Goal: Task Accomplishment & Management: Complete application form

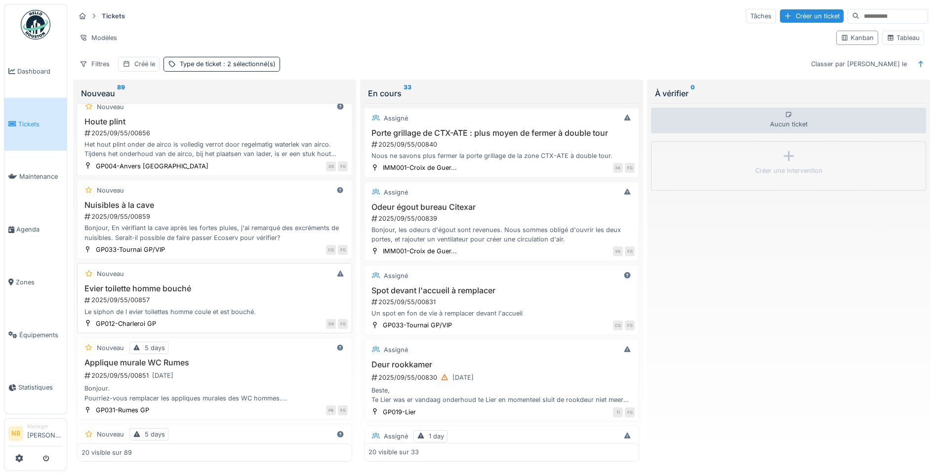
scroll to position [115, 0]
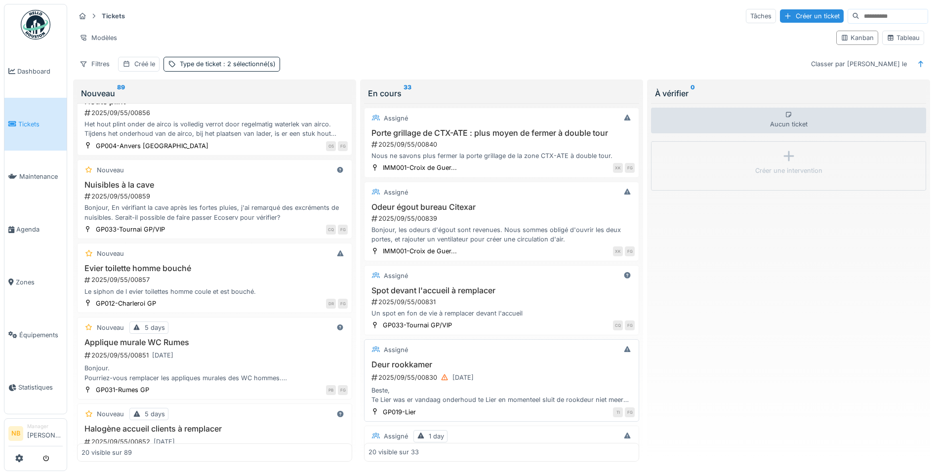
click at [538, 380] on div "2025/09/55/00830 [DATE]" at bounding box center [503, 378] width 264 height 12
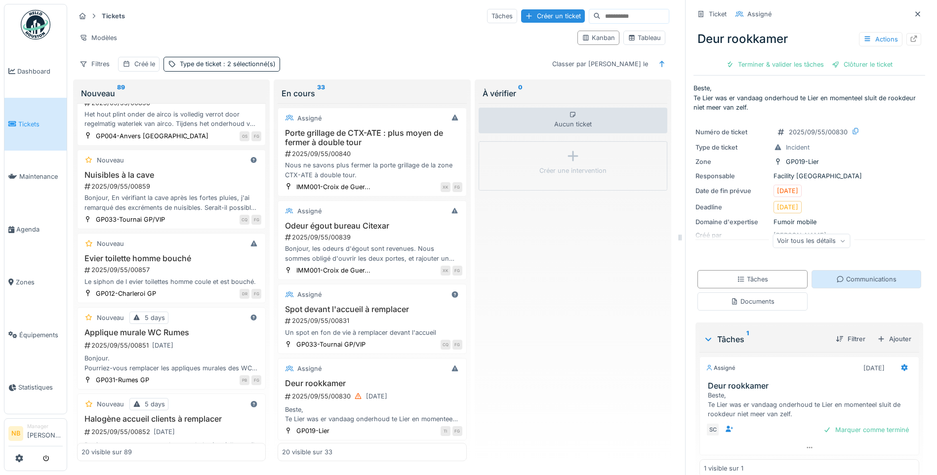
click at [865, 280] on div "Communications" at bounding box center [867, 279] width 60 height 9
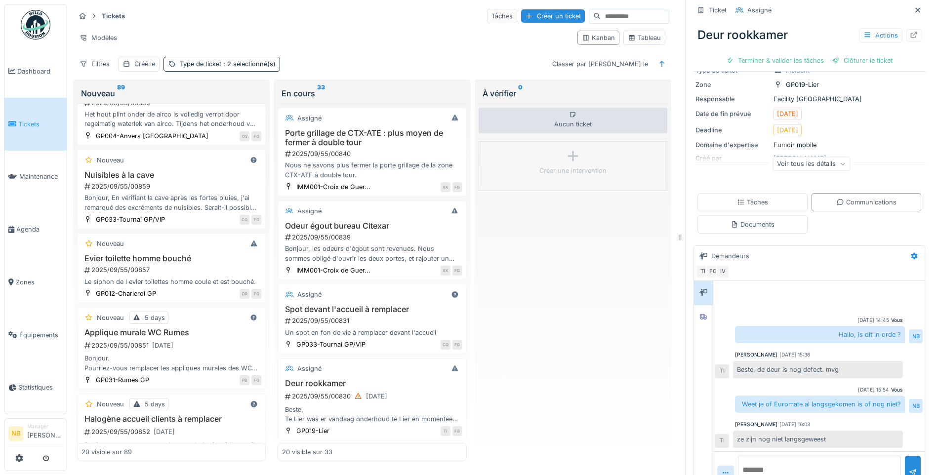
scroll to position [102, 0]
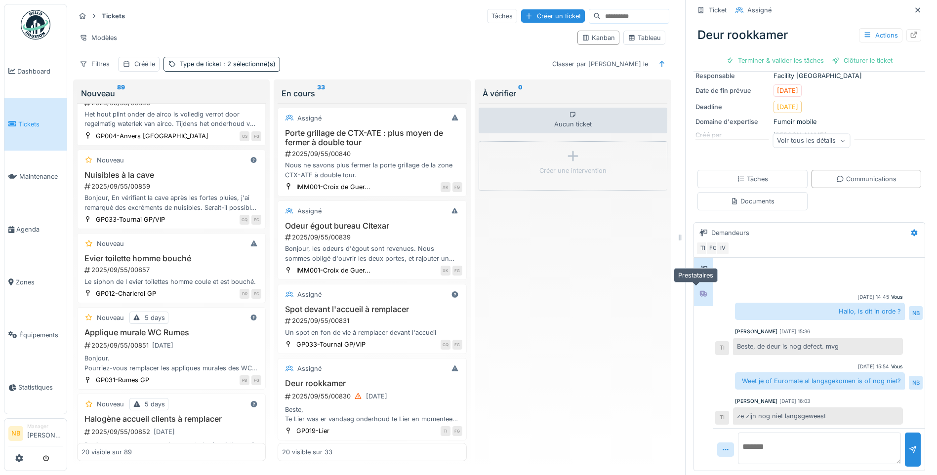
drag, startPoint x: 698, startPoint y: 294, endPoint x: 702, endPoint y: 297, distance: 6.0
click at [698, 293] on div at bounding box center [703, 294] width 15 height 16
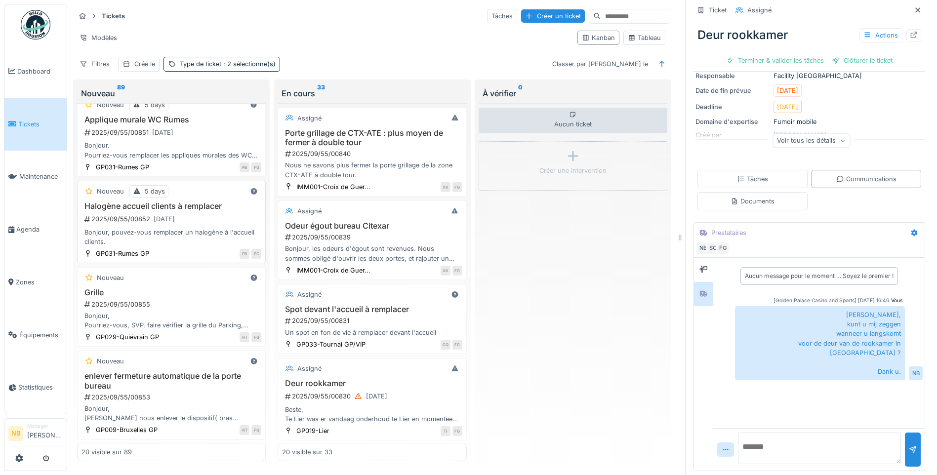
scroll to position [356, 0]
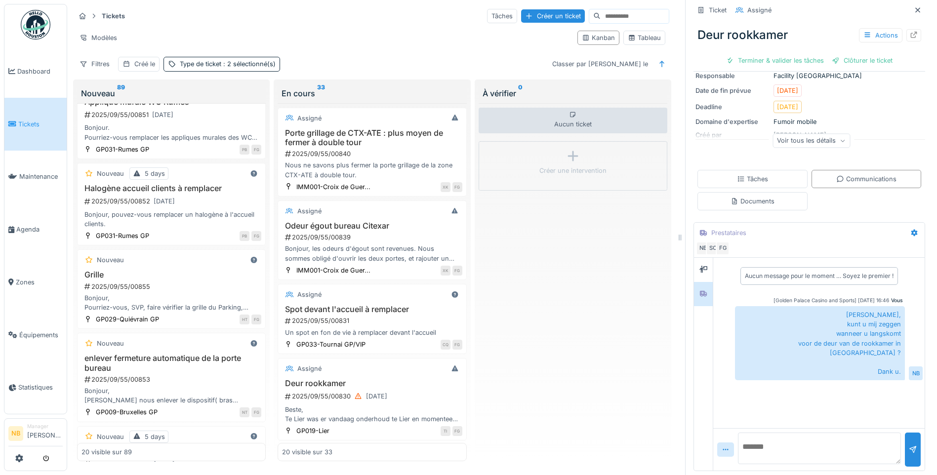
click at [620, 9] on input at bounding box center [635, 16] width 68 height 14
type input "********"
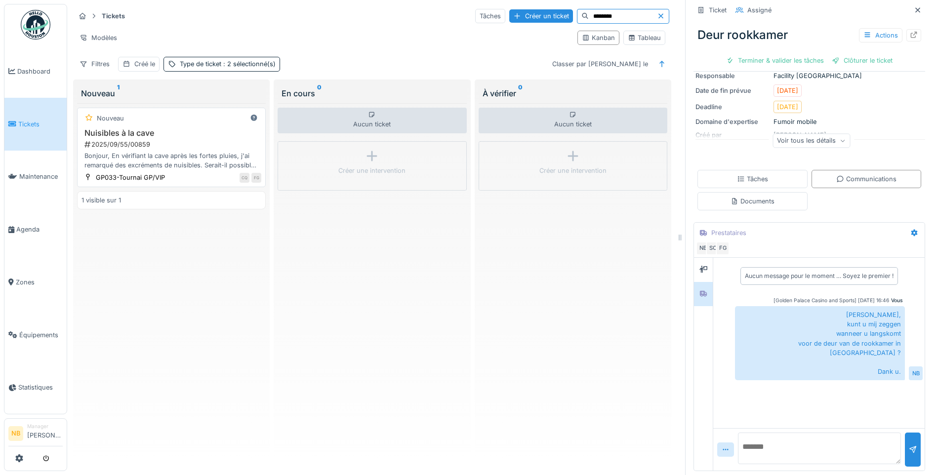
click at [211, 140] on div "2025/09/55/00859" at bounding box center [173, 144] width 178 height 9
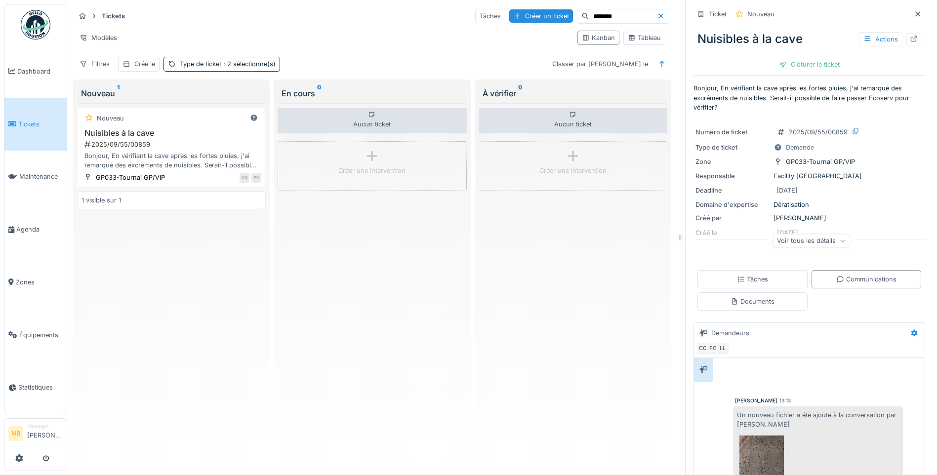
click at [774, 234] on div "Voir tous les détails" at bounding box center [812, 241] width 78 height 14
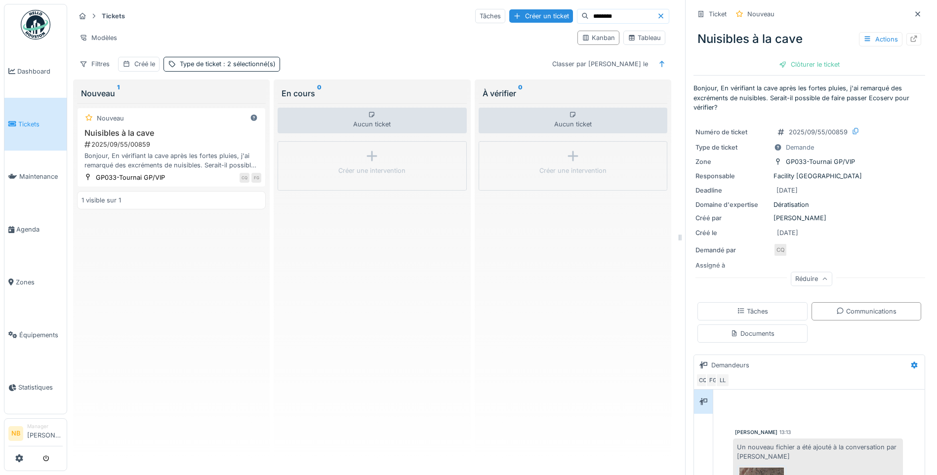
click at [32, 130] on link "Tickets" at bounding box center [35, 124] width 62 height 53
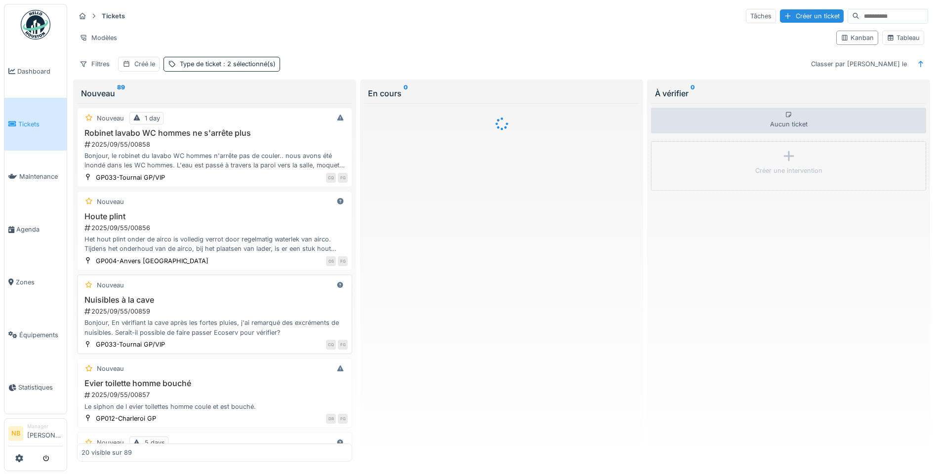
click at [255, 312] on div "2025/09/55/00859" at bounding box center [216, 311] width 264 height 9
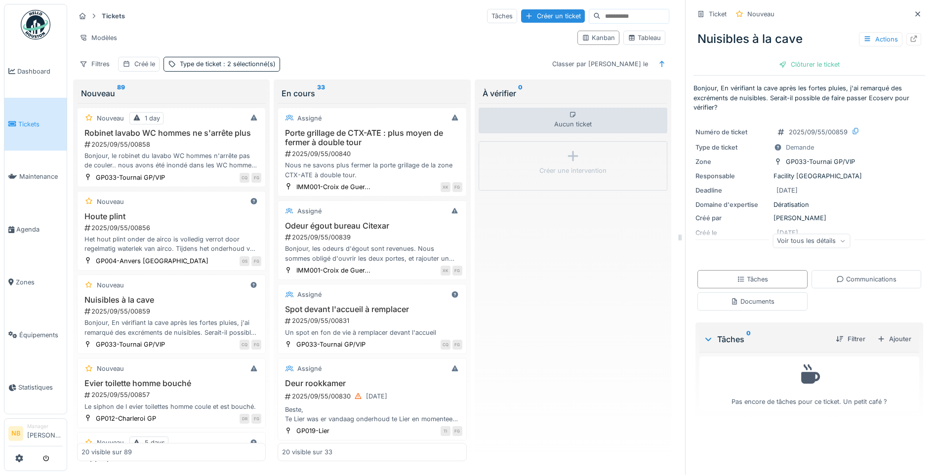
click at [781, 250] on div "Voir tous les détails" at bounding box center [812, 243] width 232 height 32
click at [782, 240] on div "Voir tous les détails" at bounding box center [812, 241] width 78 height 14
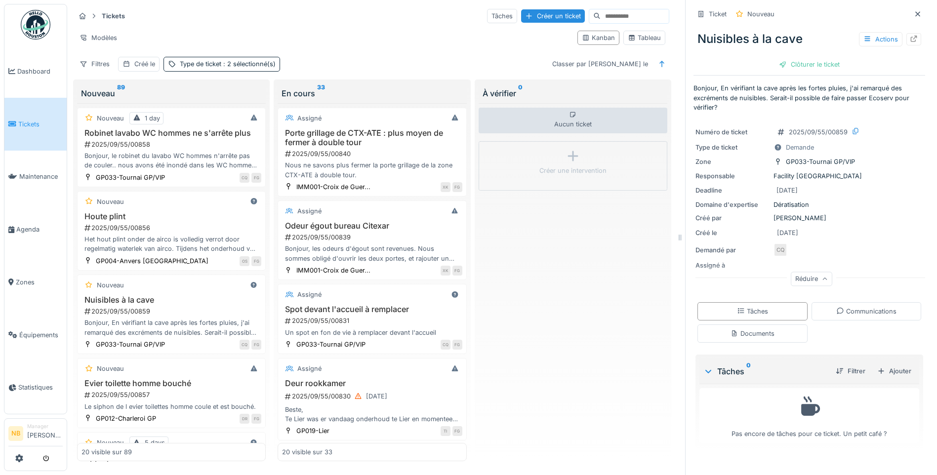
scroll to position [7, 0]
click at [869, 309] on div "Communications" at bounding box center [867, 311] width 110 height 18
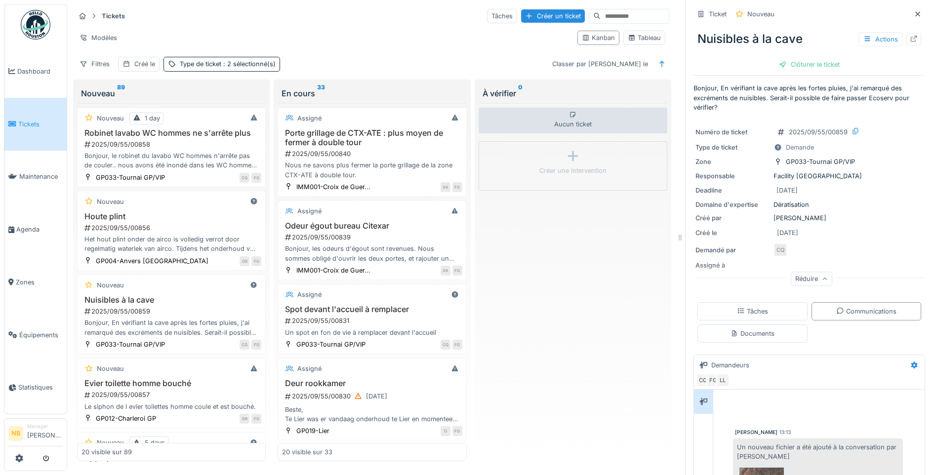
scroll to position [132, 0]
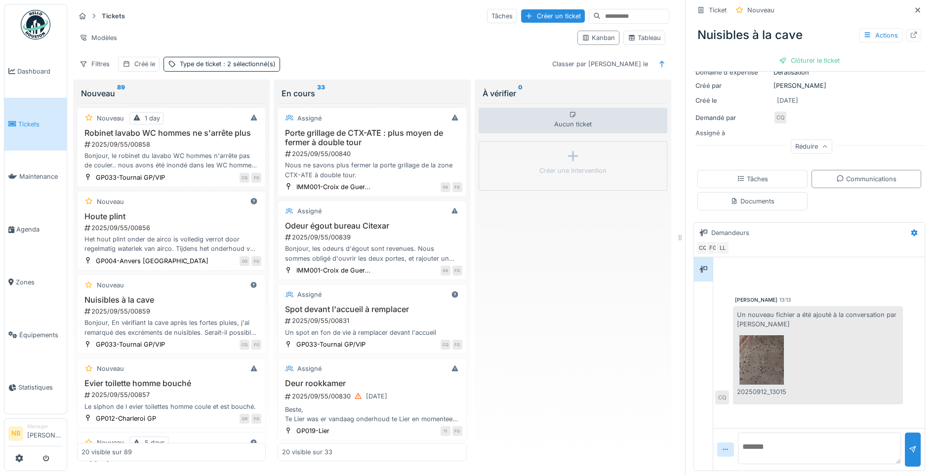
click at [753, 356] on img at bounding box center [762, 360] width 44 height 49
click at [776, 440] on textarea at bounding box center [819, 449] width 163 height 32
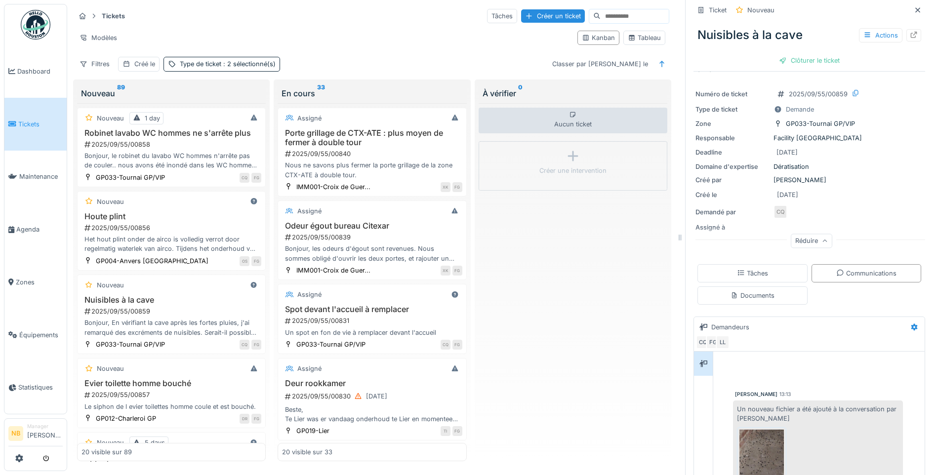
scroll to position [0, 0]
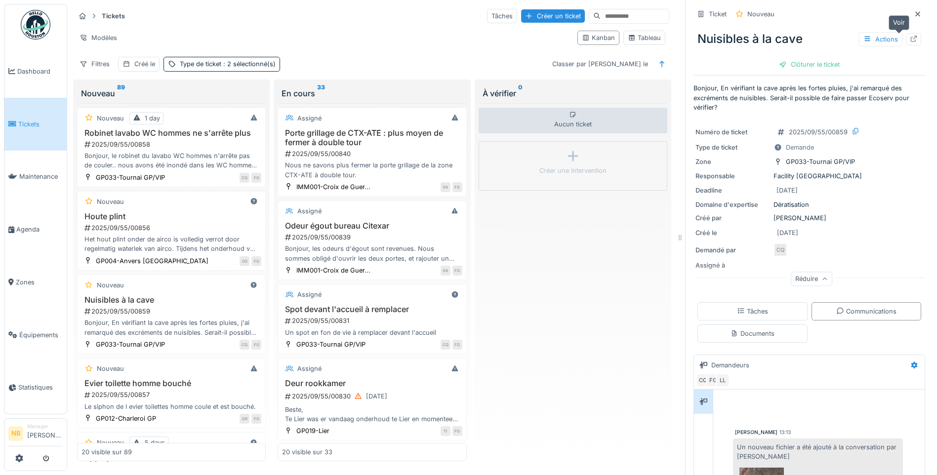
click at [907, 37] on div at bounding box center [914, 39] width 15 height 12
click at [30, 120] on span "Tickets" at bounding box center [40, 124] width 44 height 9
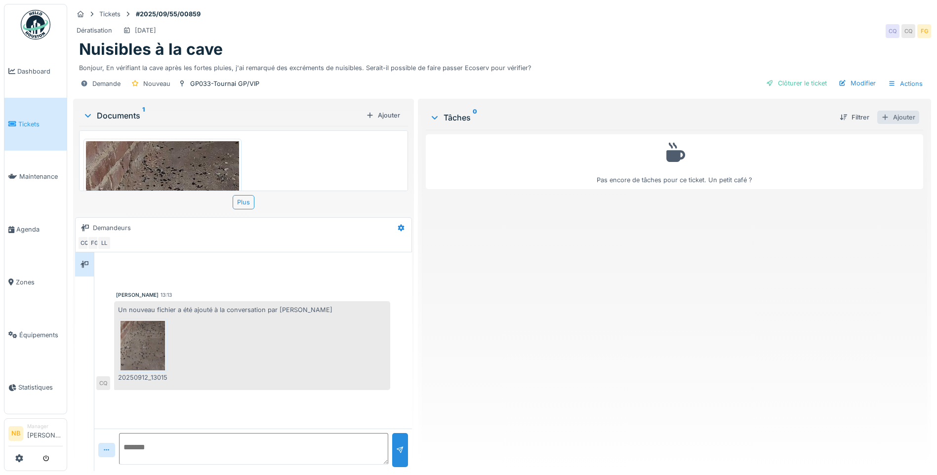
click at [902, 123] on div "Ajouter" at bounding box center [899, 117] width 42 height 13
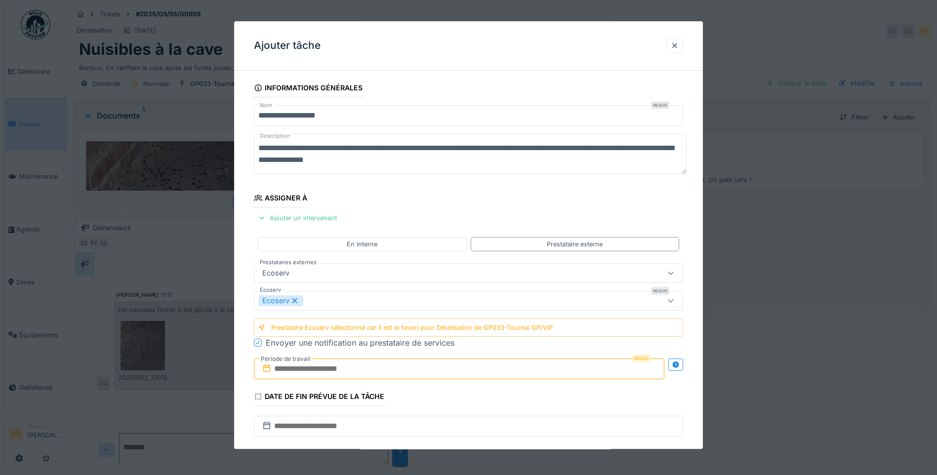
drag, startPoint x: 406, startPoint y: 162, endPoint x: 189, endPoint y: 129, distance: 219.4
click at [180, 129] on div "**********" at bounding box center [502, 237] width 870 height 475
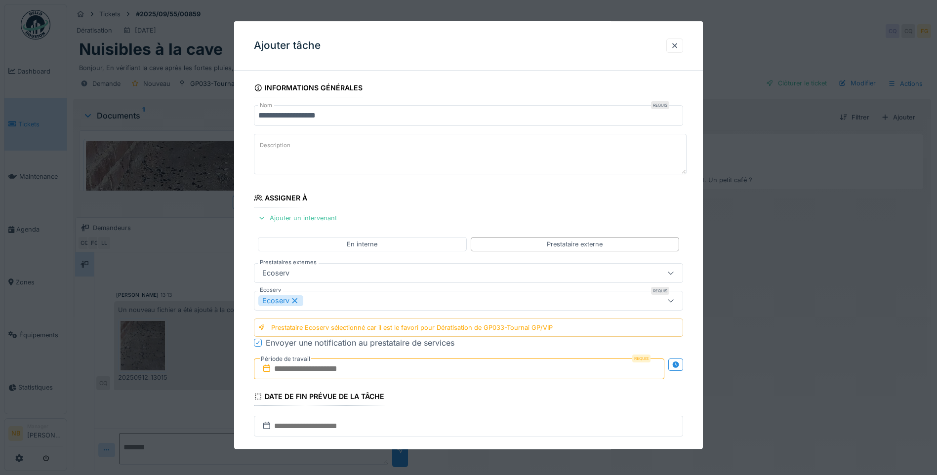
click at [480, 156] on textarea "**********" at bounding box center [470, 154] width 433 height 41
paste textarea "**********"
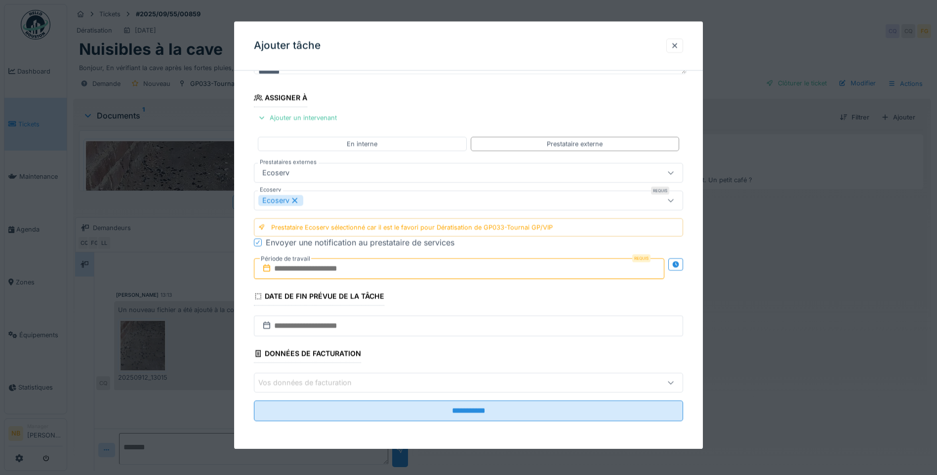
scroll to position [7, 0]
type textarea "**********"
click at [399, 273] on input "text" at bounding box center [459, 268] width 411 height 21
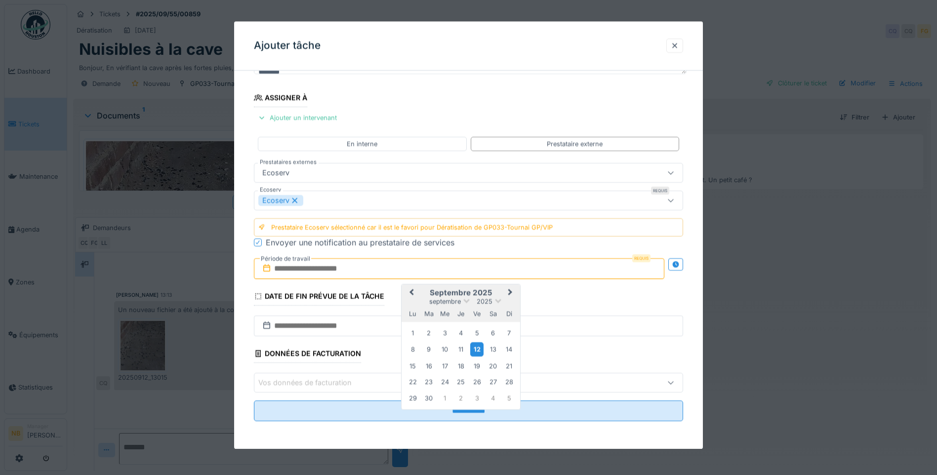
click at [481, 349] on div "12" at bounding box center [476, 349] width 13 height 14
click at [476, 362] on div "19" at bounding box center [476, 366] width 13 height 13
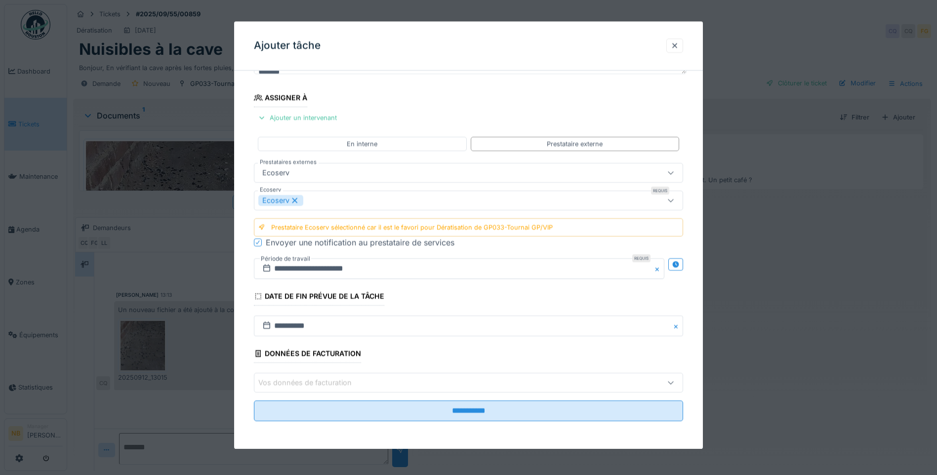
click at [441, 388] on div "Vos données de facturation" at bounding box center [443, 383] width 370 height 11
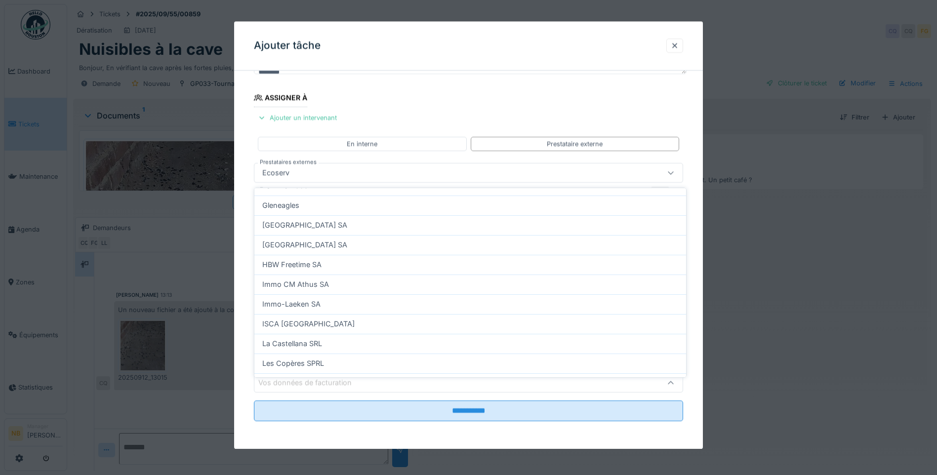
scroll to position [237, 0]
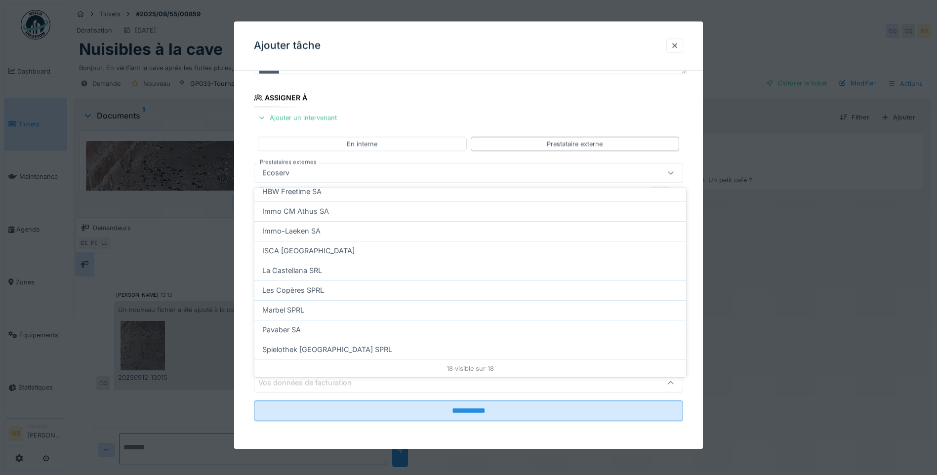
click at [312, 344] on span "Spielothek België SPRL" at bounding box center [327, 349] width 130 height 11
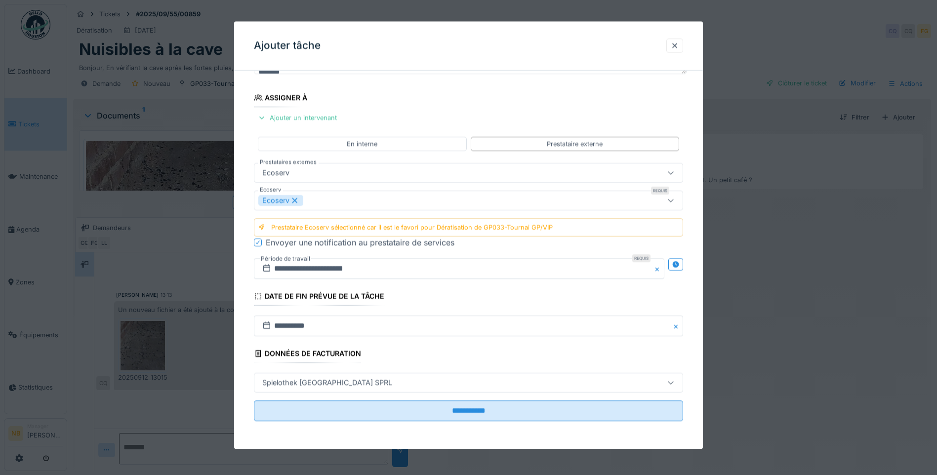
type input "**"
click at [386, 226] on div "Prestataire Ecoserv sélectionné car il est le favori pour Dératisation de GP033…" at bounding box center [412, 227] width 282 height 9
click at [360, 203] on div "Ecoserv" at bounding box center [443, 200] width 370 height 11
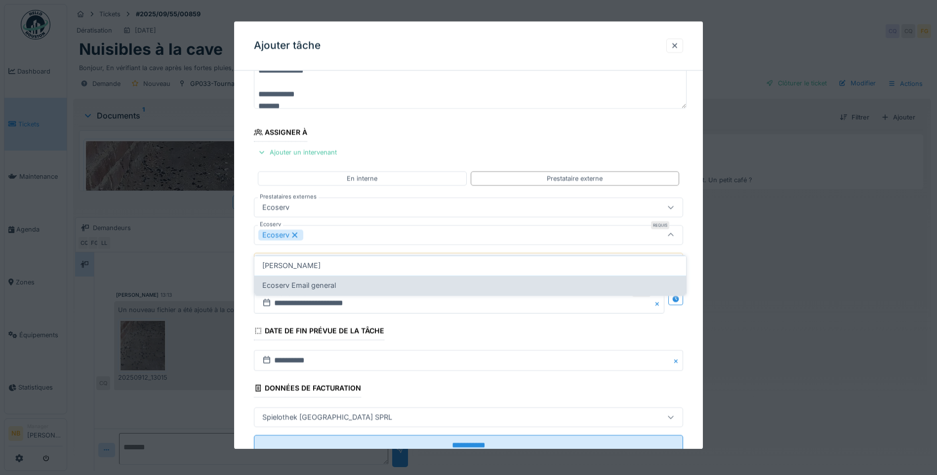
click at [364, 280] on div "Ecoserv Email general" at bounding box center [470, 285] width 416 height 11
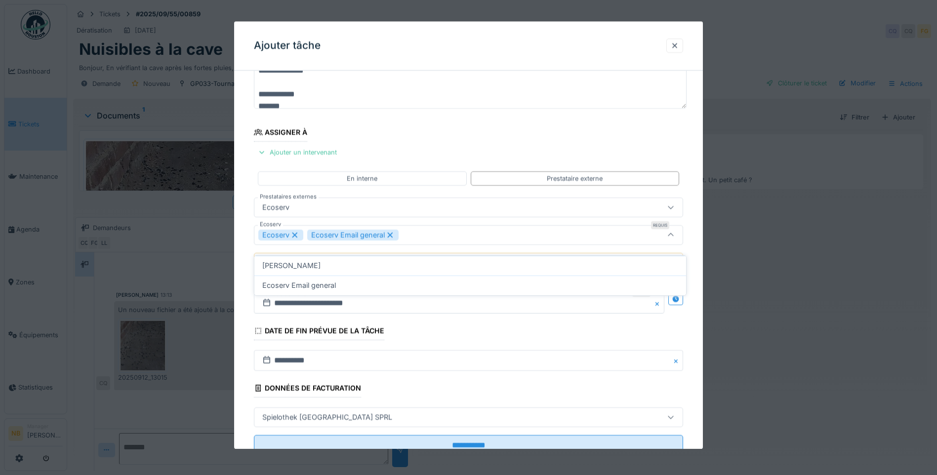
click at [326, 232] on div "Ecoserv Email general" at bounding box center [352, 235] width 91 height 11
click at [326, 232] on div "Ecoserv" at bounding box center [443, 235] width 370 height 11
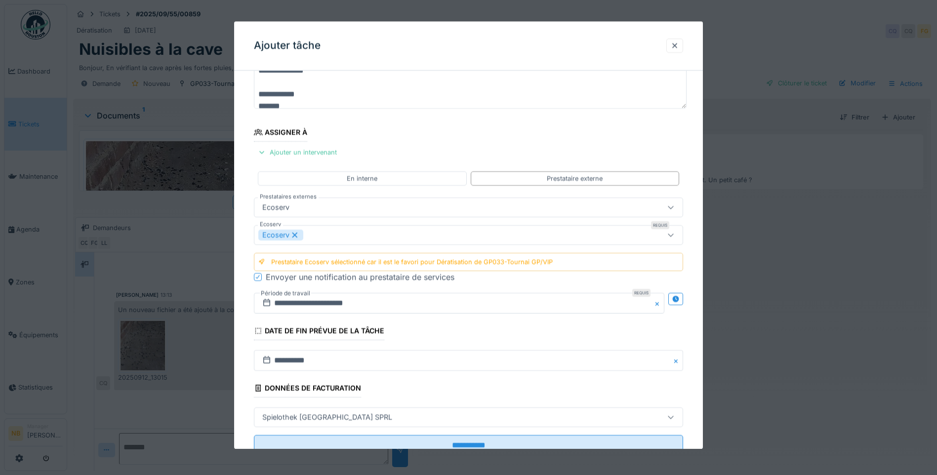
click at [325, 234] on div "Ecoserv" at bounding box center [443, 235] width 370 height 11
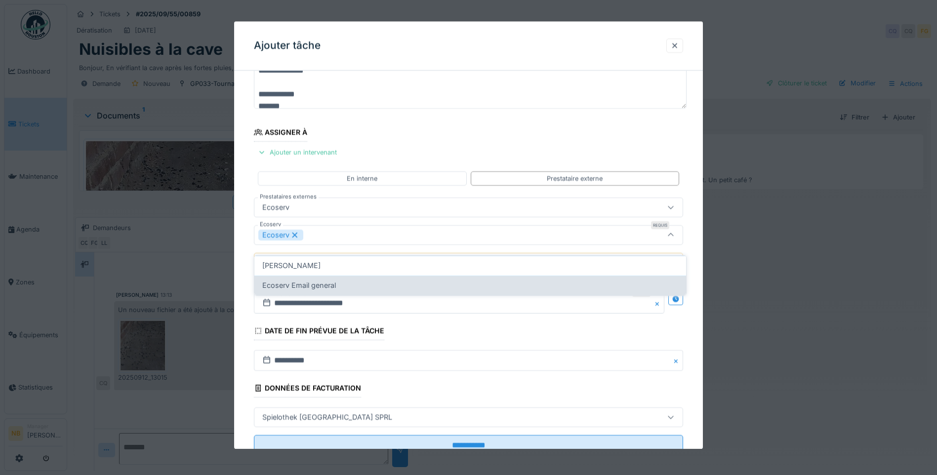
click at [354, 280] on div "Ecoserv Email general" at bounding box center [470, 285] width 416 height 11
type input "********"
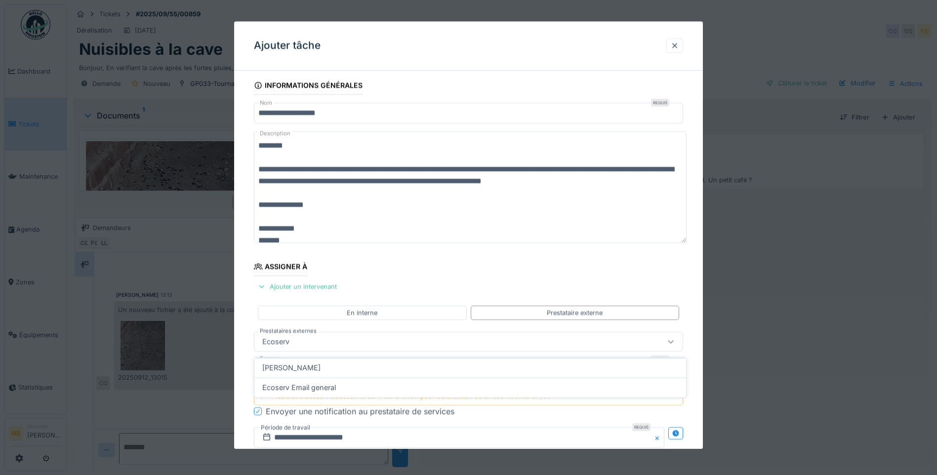
scroll to position [0, 0]
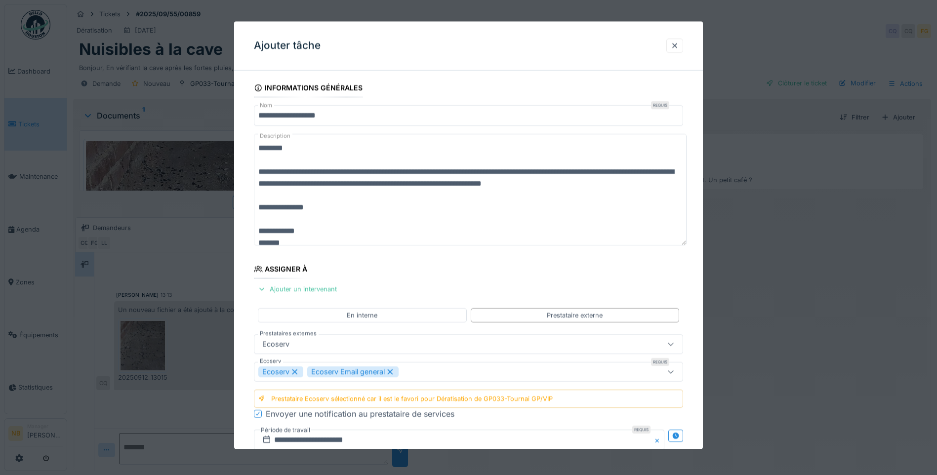
drag, startPoint x: 456, startPoint y: 169, endPoint x: 256, endPoint y: 171, distance: 199.7
click at [256, 172] on textarea "**********" at bounding box center [470, 190] width 433 height 112
click at [374, 228] on textarea "**********" at bounding box center [470, 190] width 433 height 112
click at [602, 174] on textarea "**********" at bounding box center [470, 190] width 433 height 112
click at [516, 194] on textarea "**********" at bounding box center [470, 190] width 433 height 112
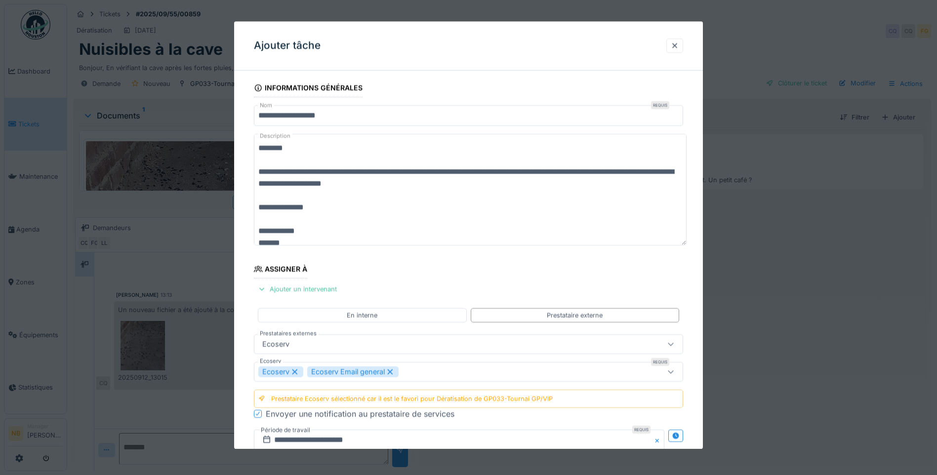
drag, startPoint x: 502, startPoint y: 188, endPoint x: 261, endPoint y: 171, distance: 241.3
click at [261, 171] on textarea "**********" at bounding box center [470, 190] width 433 height 112
click at [467, 181] on textarea "**********" at bounding box center [470, 190] width 433 height 112
drag, startPoint x: 467, startPoint y: 181, endPoint x: 216, endPoint y: 156, distance: 251.3
click at [216, 156] on div "**********" at bounding box center [502, 237] width 870 height 475
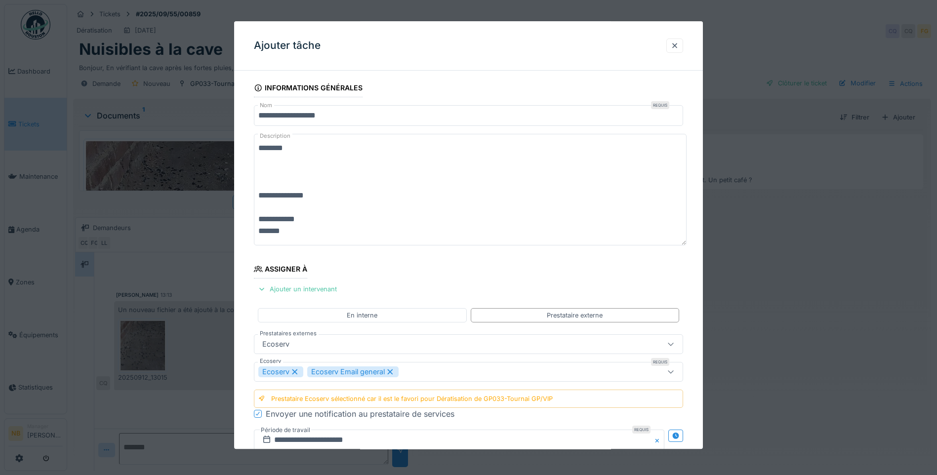
paste textarea "**********"
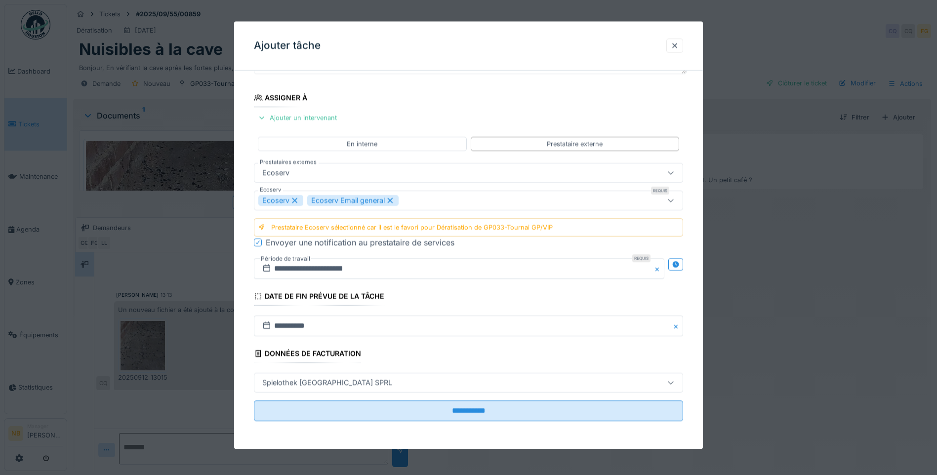
scroll to position [7, 0]
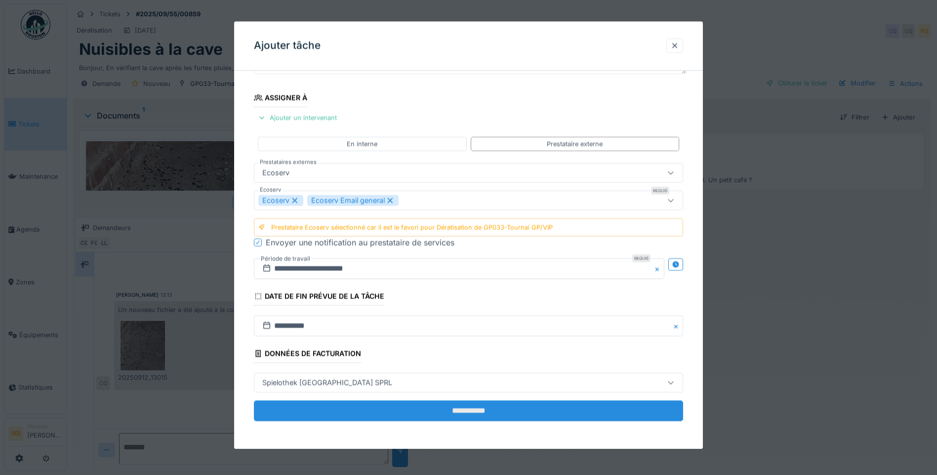
type textarea "**********"
click at [467, 409] on input "**********" at bounding box center [468, 411] width 429 height 21
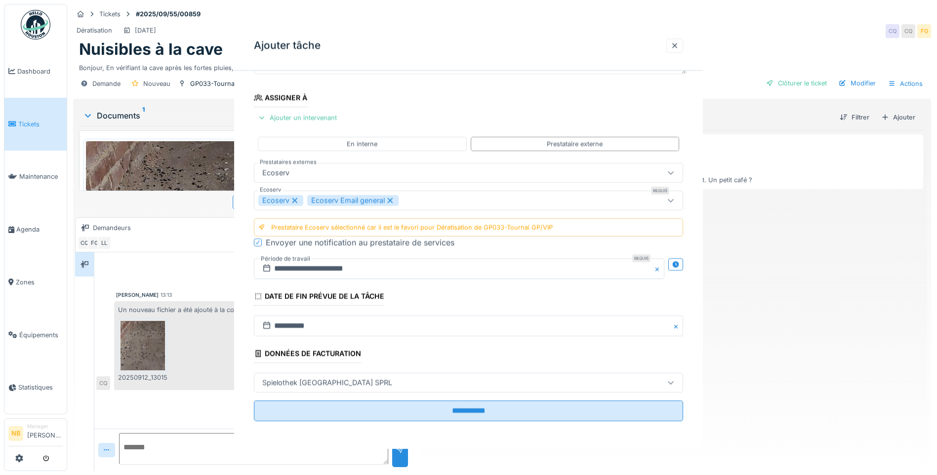
scroll to position [0, 0]
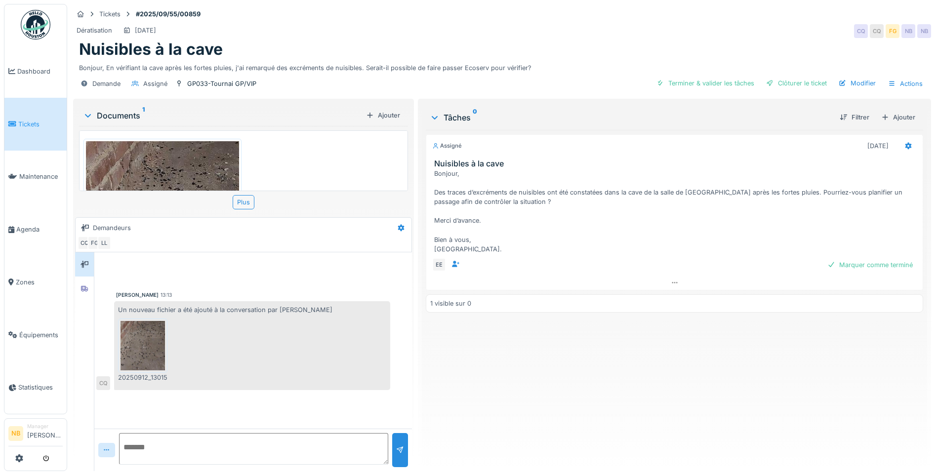
click at [19, 115] on link "Tickets" at bounding box center [35, 124] width 62 height 53
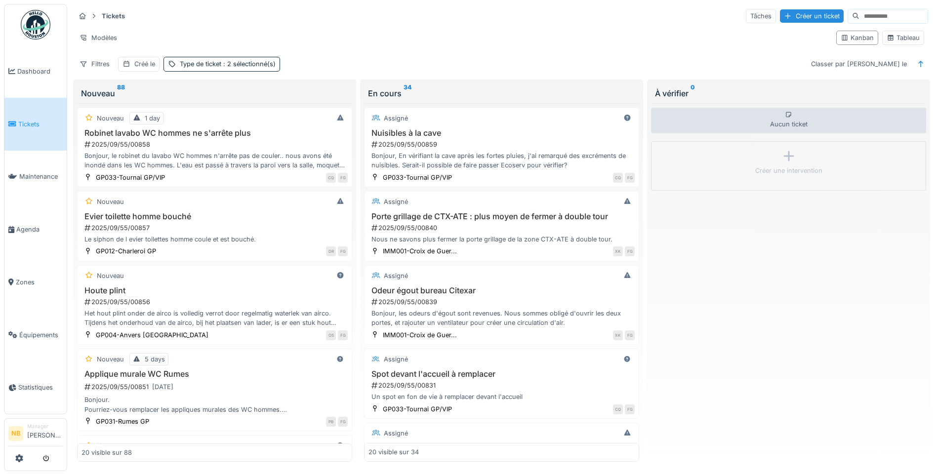
click at [502, 135] on h3 "Nuisibles à la cave" at bounding box center [502, 132] width 266 height 9
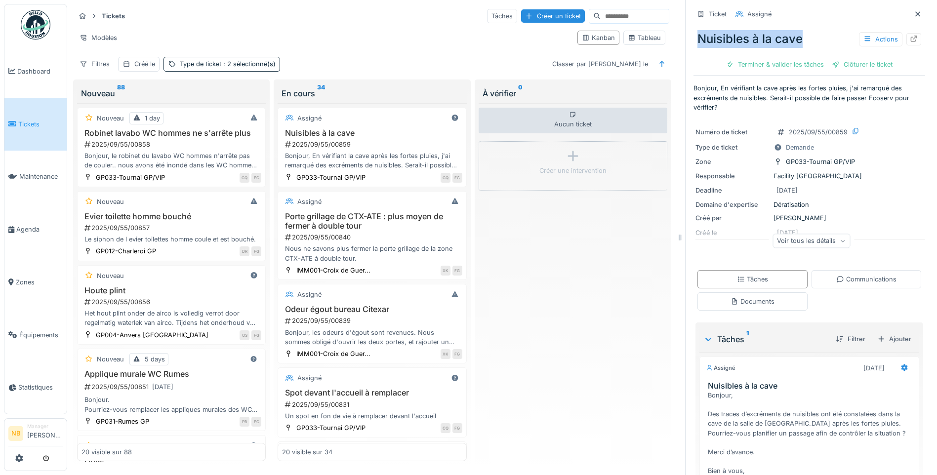
drag, startPoint x: 694, startPoint y: 31, endPoint x: 806, endPoint y: 36, distance: 111.8
click at [806, 36] on div "Nuisibles à la cave Actions" at bounding box center [810, 39] width 232 height 26
copy div "Nuisibles à la cave"
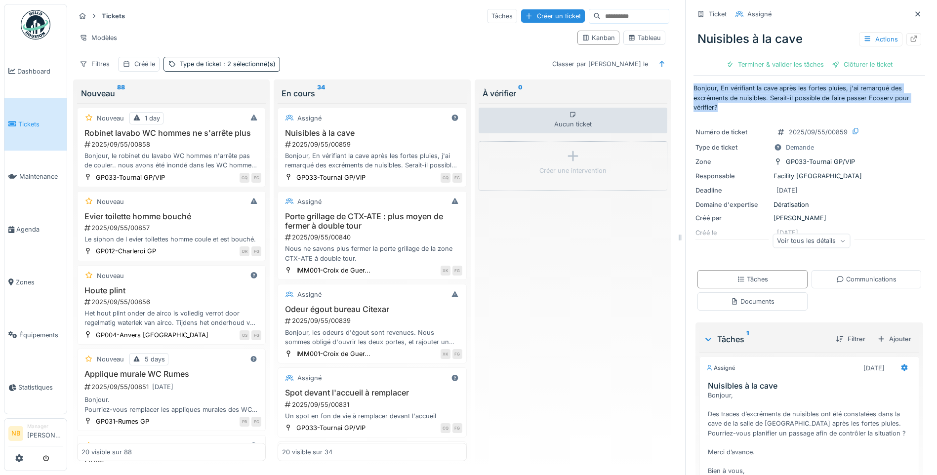
drag, startPoint x: 684, startPoint y: 85, endPoint x: 712, endPoint y: 111, distance: 38.1
click at [712, 111] on div "Ticket Assigné Nuisibles à la cave Actions Terminer & valider les tâches Clôtur…" at bounding box center [809, 237] width 248 height 475
copy p "Bonjour, En vérifiant la cave après les fortes pluies, j'ai remarqué des excrém…"
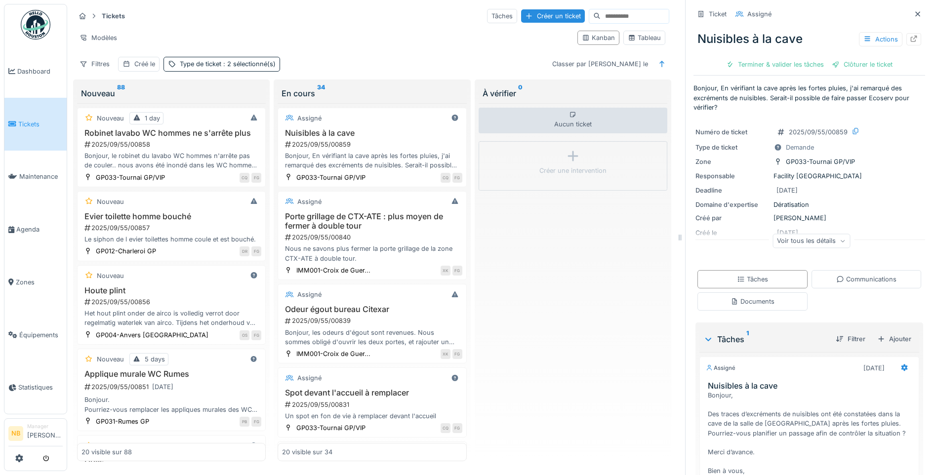
click at [824, 246] on div "Voir tous les détails" at bounding box center [812, 241] width 78 height 14
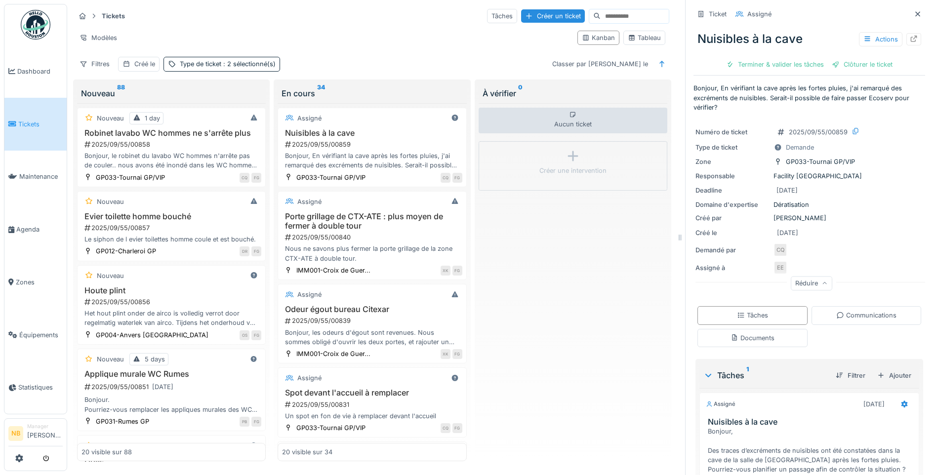
click at [612, 294] on div "Aucun ticket Créer une intervention" at bounding box center [573, 282] width 189 height 359
drag, startPoint x: 762, startPoint y: 227, endPoint x: 829, endPoint y: 236, distance: 67.7
click at [829, 236] on div "Créé le 12/09/2025" at bounding box center [810, 233] width 228 height 12
drag, startPoint x: 770, startPoint y: 189, endPoint x: 822, endPoint y: 201, distance: 53.1
click at [822, 201] on div "Numéro de ticket 2025/09/55/00859 Type de ticket Demande Zone GP033-Tournai GP/…" at bounding box center [810, 207] width 232 height 175
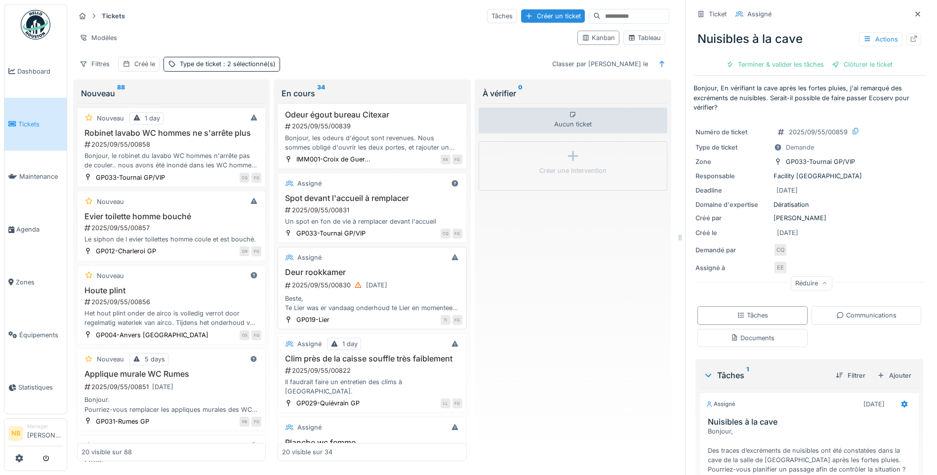
scroll to position [231, 0]
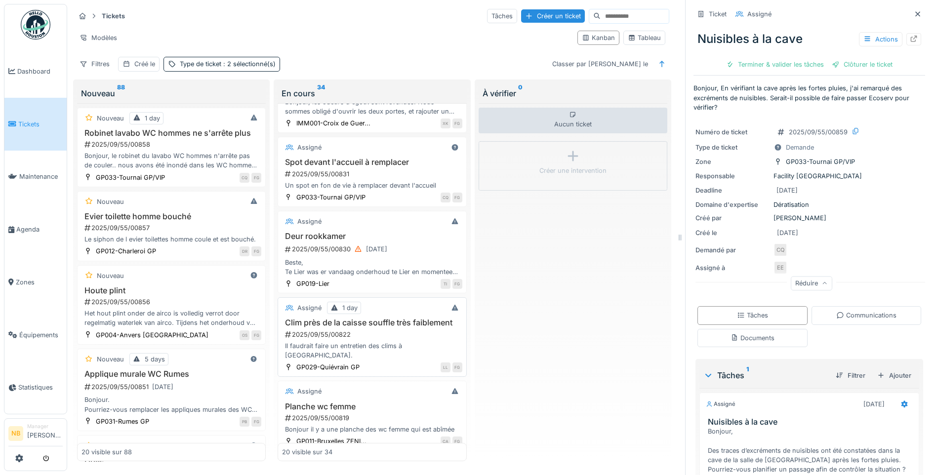
click at [382, 340] on div "2025/09/55/00822" at bounding box center [373, 334] width 178 height 9
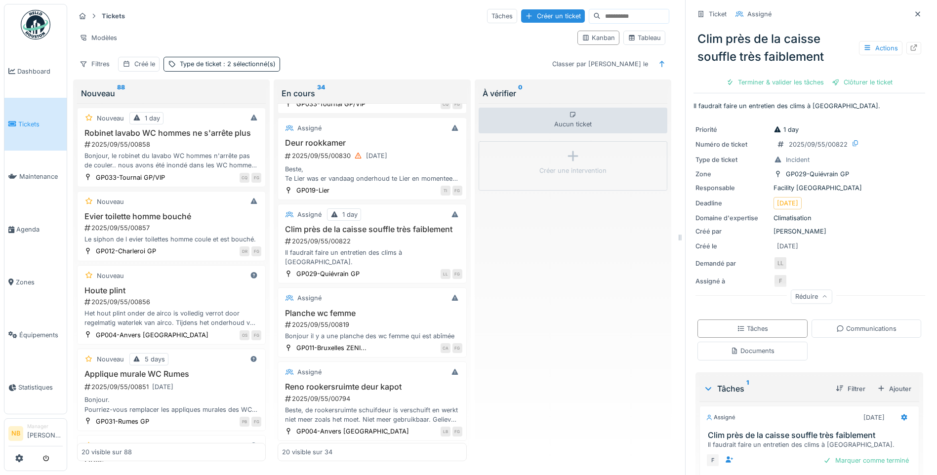
scroll to position [346, 0]
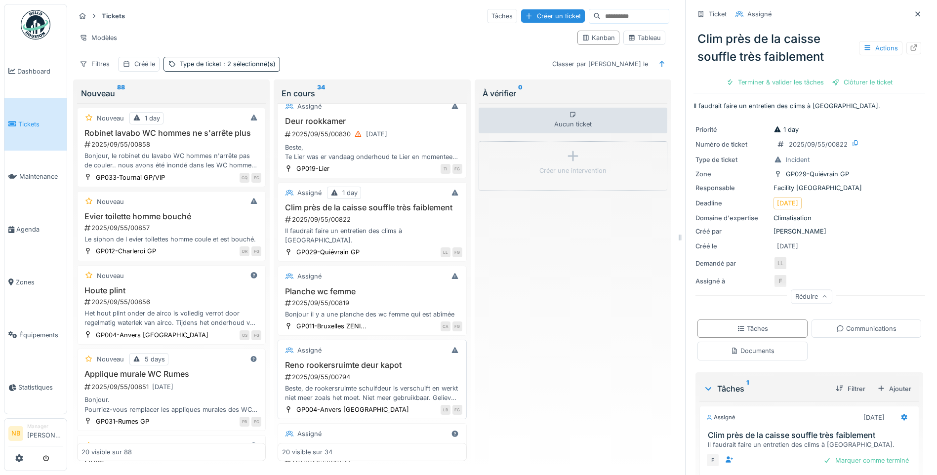
click at [392, 382] on div "2025/09/55/00794" at bounding box center [373, 377] width 178 height 9
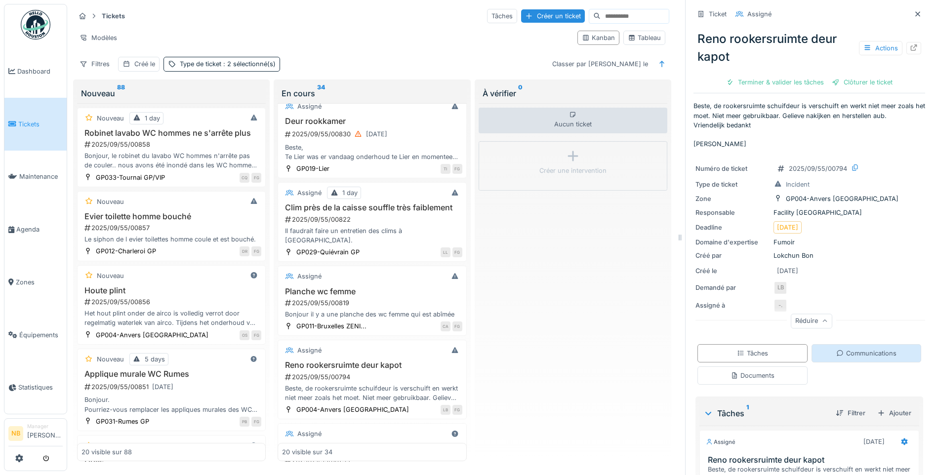
click at [852, 353] on div "Communications" at bounding box center [867, 353] width 60 height 9
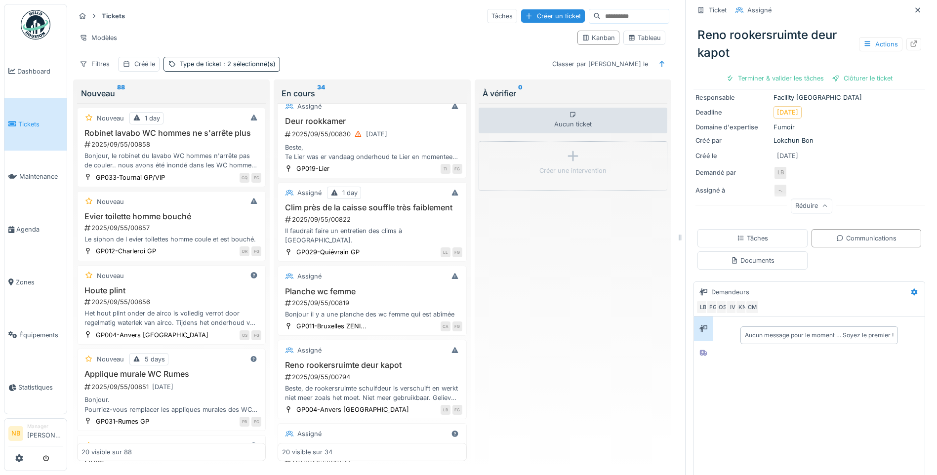
scroll to position [117, 0]
click at [696, 345] on div at bounding box center [703, 351] width 15 height 12
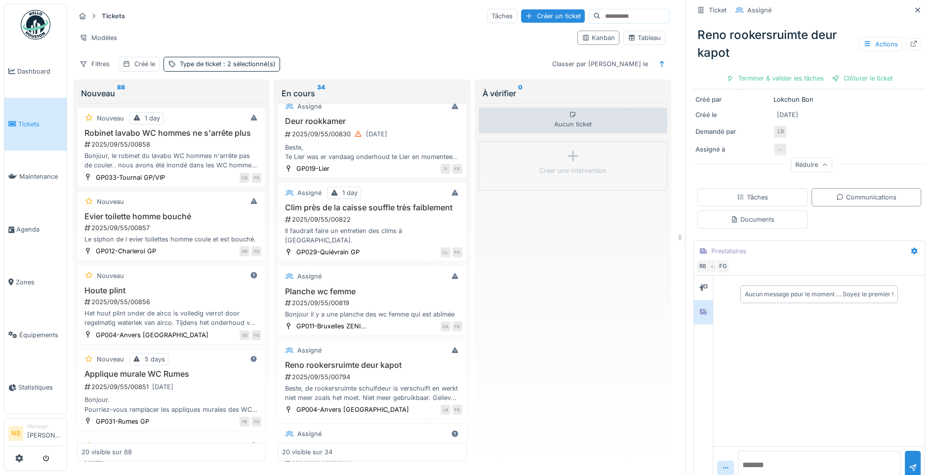
scroll to position [174, 0]
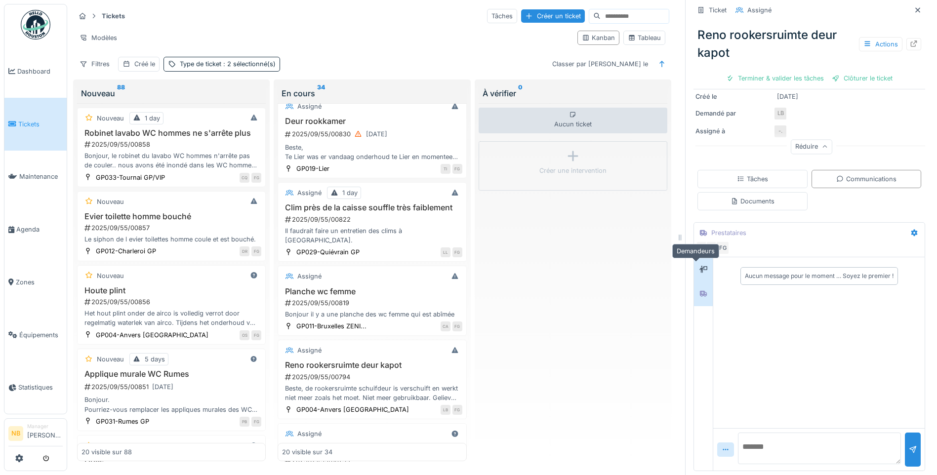
click at [700, 266] on icon at bounding box center [704, 269] width 8 height 6
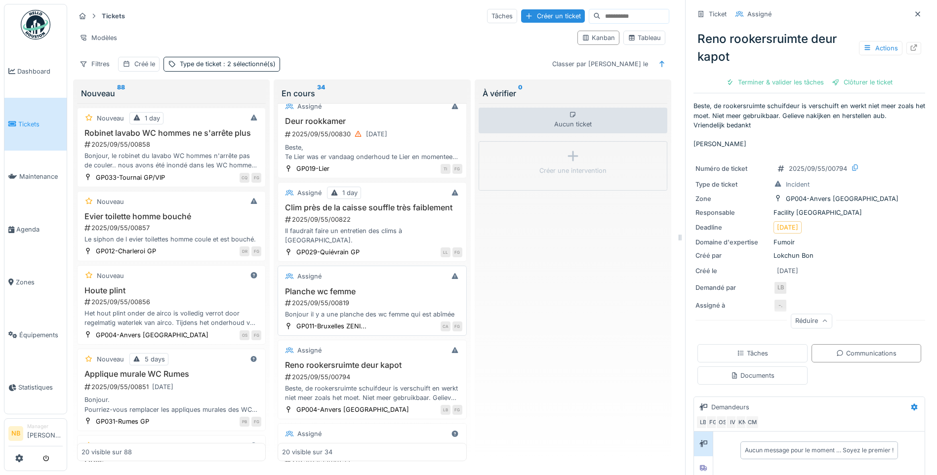
scroll to position [231, 0]
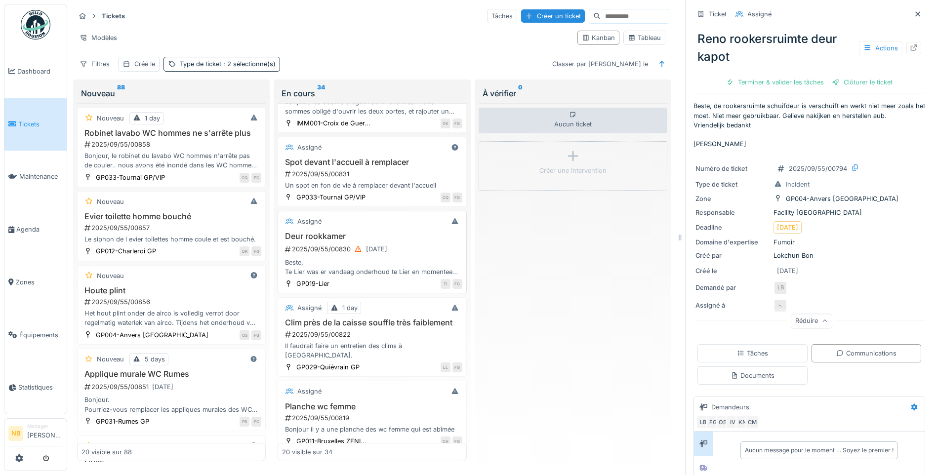
click at [400, 211] on div "Assigné Deur rookkamer 2025/09/55/00830 08/09/2025 Beste, Te Lier was er vandaa…" at bounding box center [372, 252] width 189 height 83
click at [416, 222] on div "Assigné Deur rookkamer 2025/09/55/00830 08/09/2025 Beste, Te Lier was er vandaa…" at bounding box center [372, 252] width 189 height 83
click at [413, 258] on div "Beste, Te Lier was er vandaag onderhoud te Lier en momenteel sluit de rookdeur …" at bounding box center [372, 267] width 180 height 19
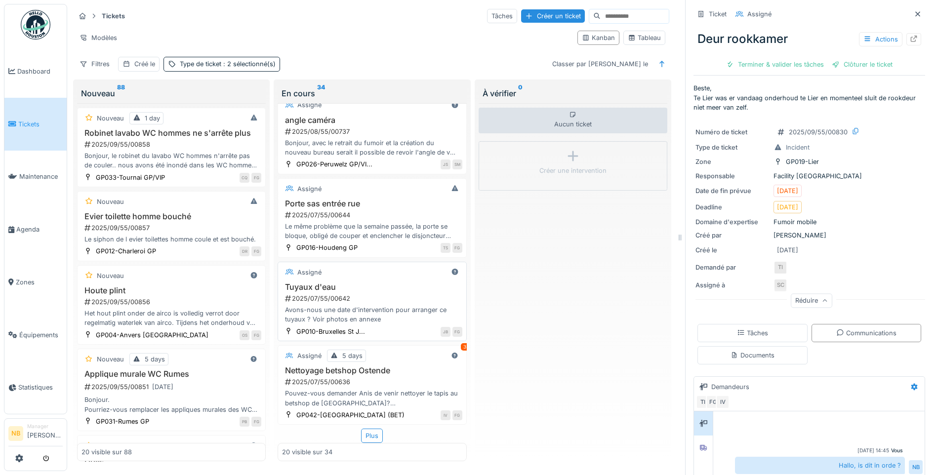
scroll to position [1373, 0]
click at [367, 429] on div "Plus" at bounding box center [372, 436] width 22 height 14
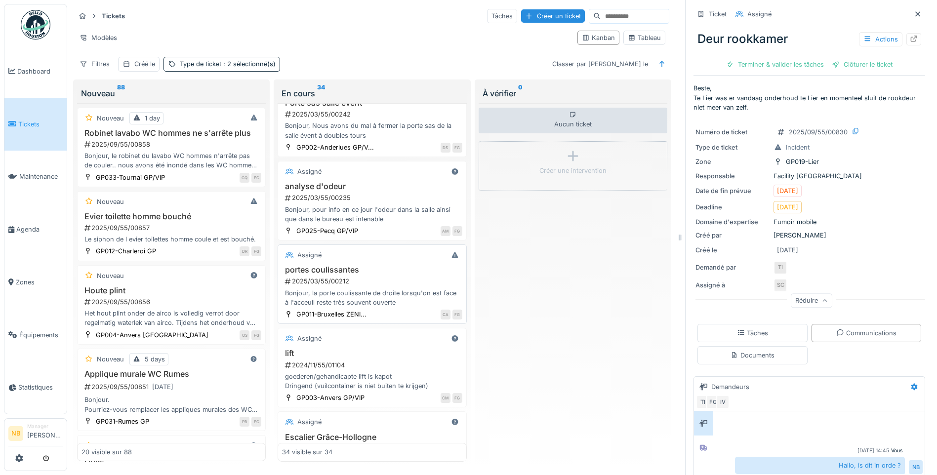
scroll to position [2404, 0]
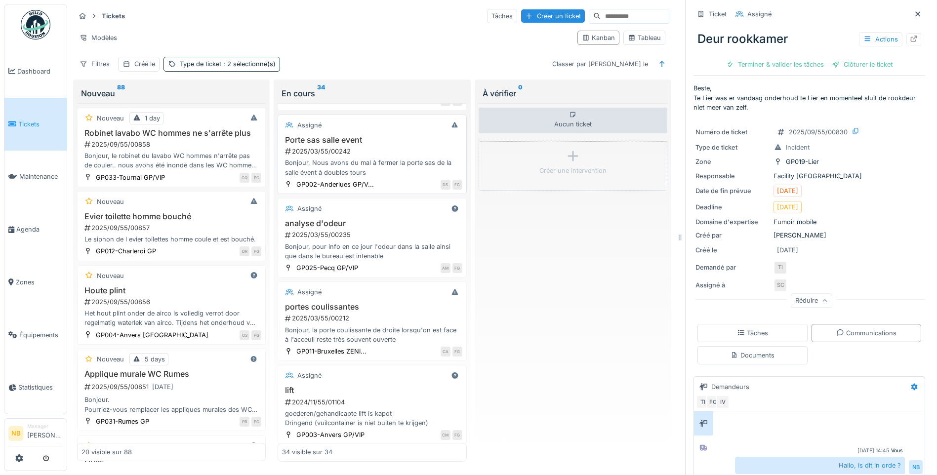
click at [386, 145] on h3 "Porte sas salle event" at bounding box center [372, 139] width 180 height 9
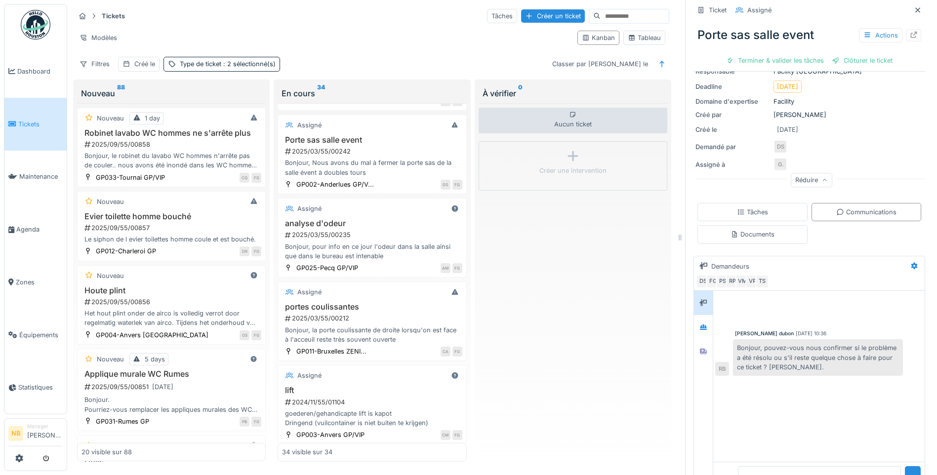
scroll to position [128, 0]
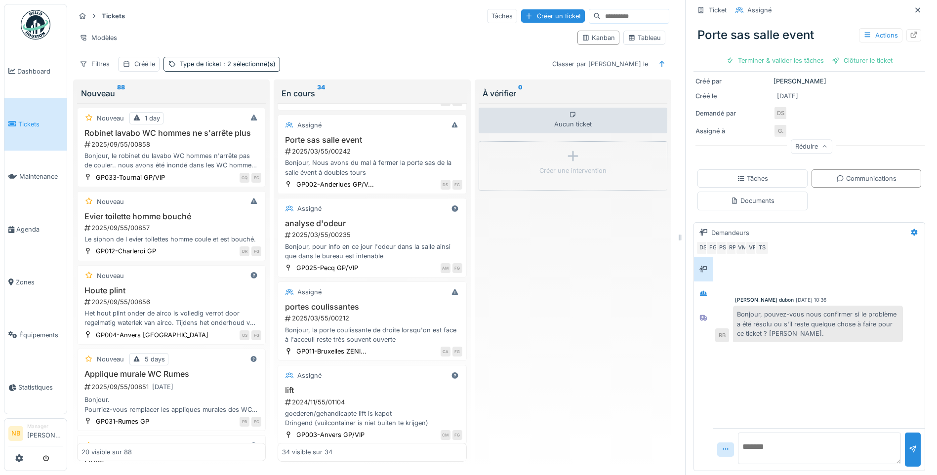
click at [775, 433] on textarea at bounding box center [819, 449] width 163 height 32
click at [700, 290] on div at bounding box center [704, 293] width 8 height 9
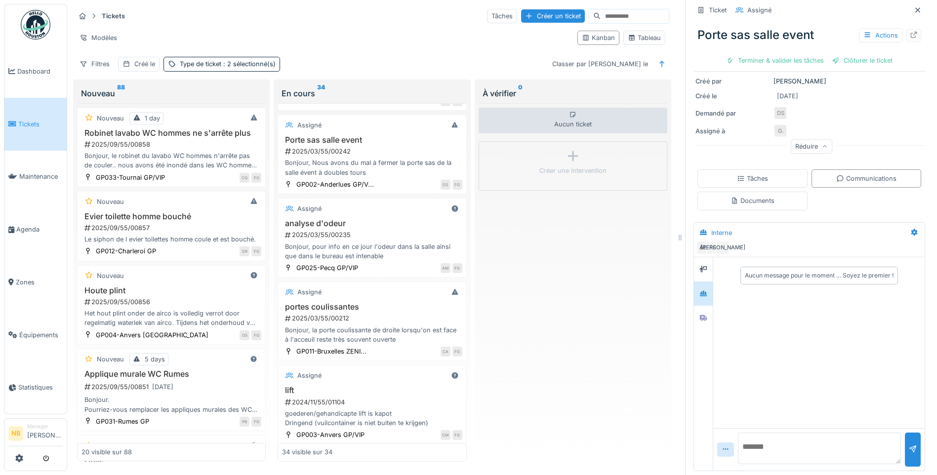
scroll to position [13, 0]
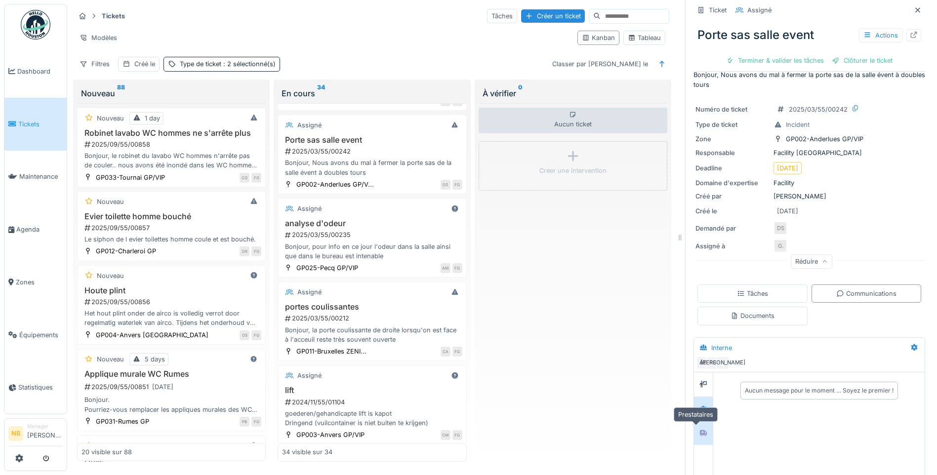
click at [700, 430] on icon at bounding box center [703, 433] width 7 height 6
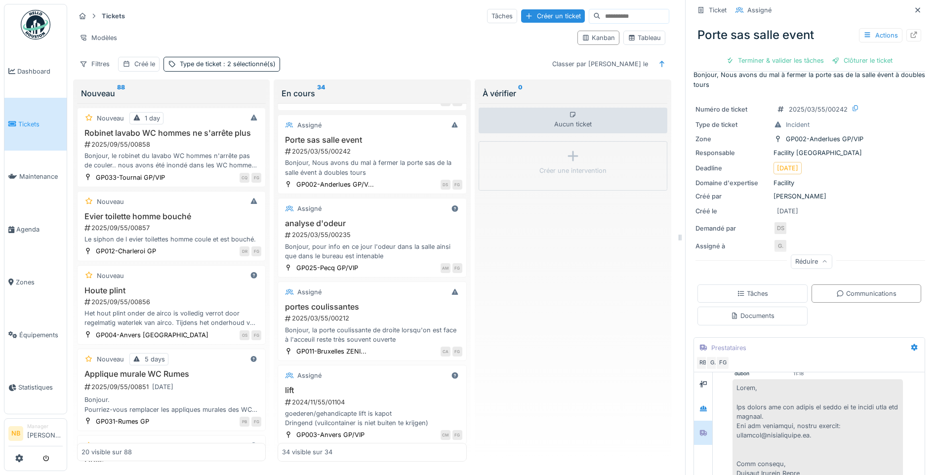
scroll to position [115, 0]
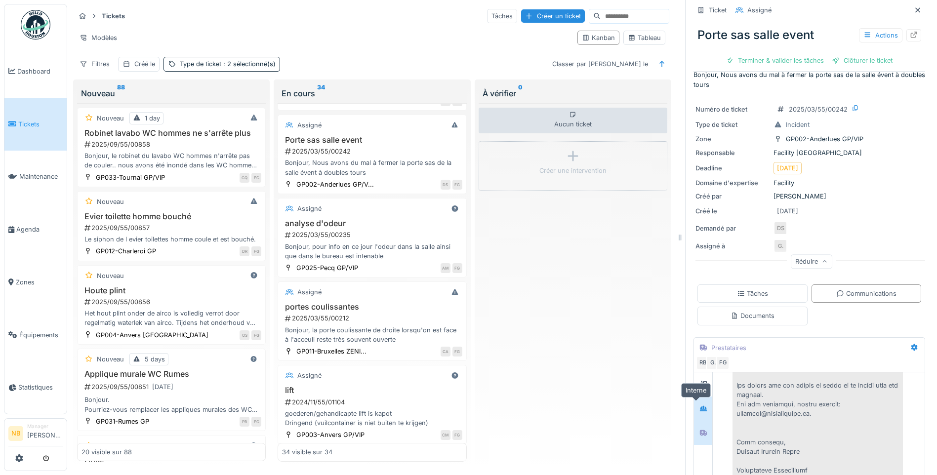
click at [700, 405] on div at bounding box center [704, 408] width 8 height 9
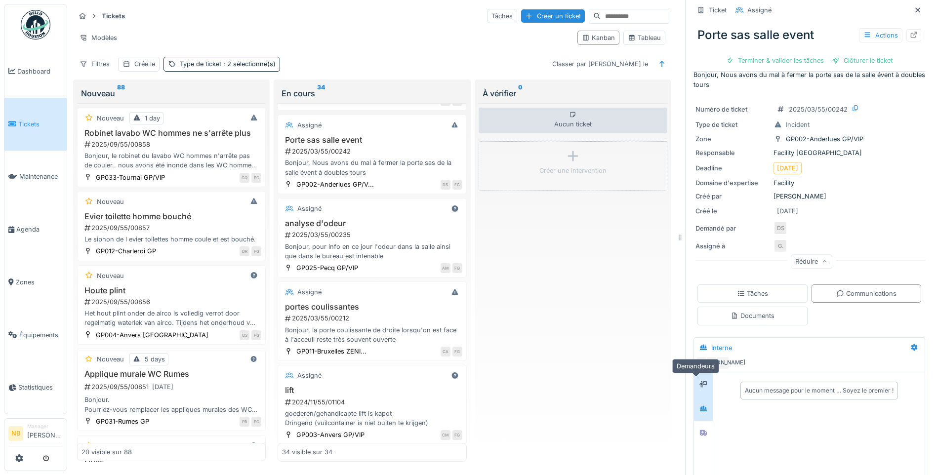
click at [700, 381] on icon at bounding box center [704, 384] width 8 height 7
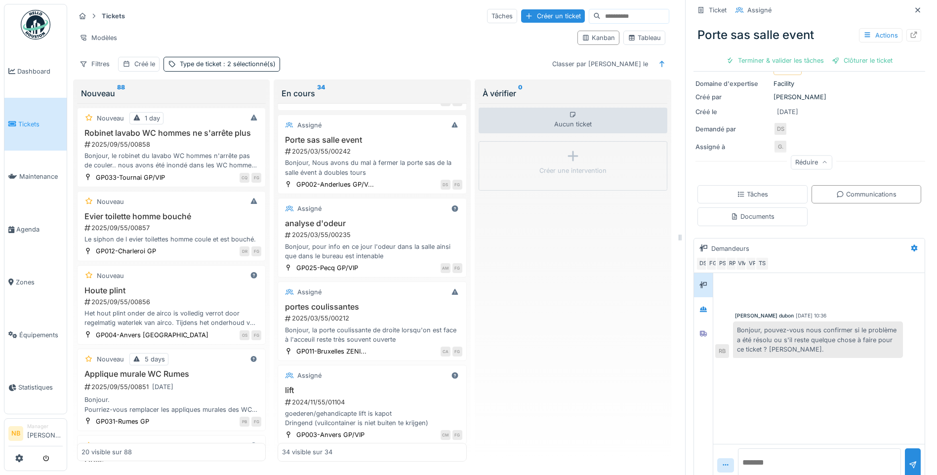
scroll to position [128, 0]
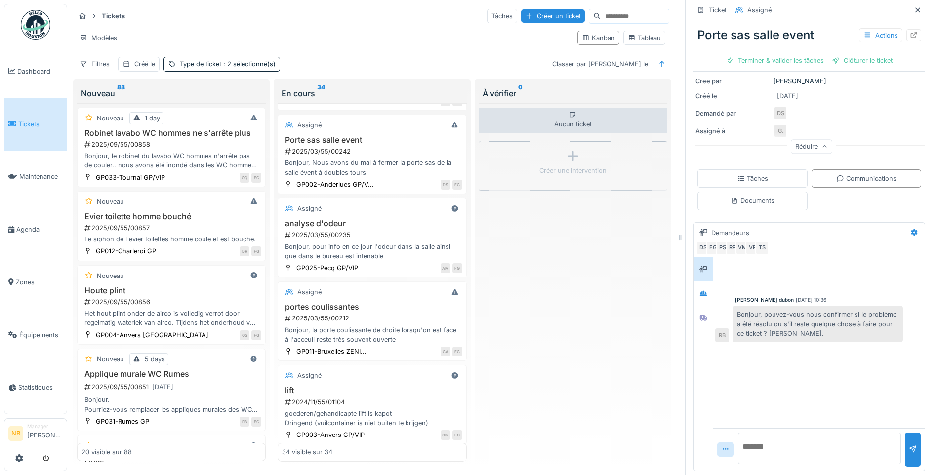
click at [740, 438] on textarea at bounding box center [819, 449] width 163 height 32
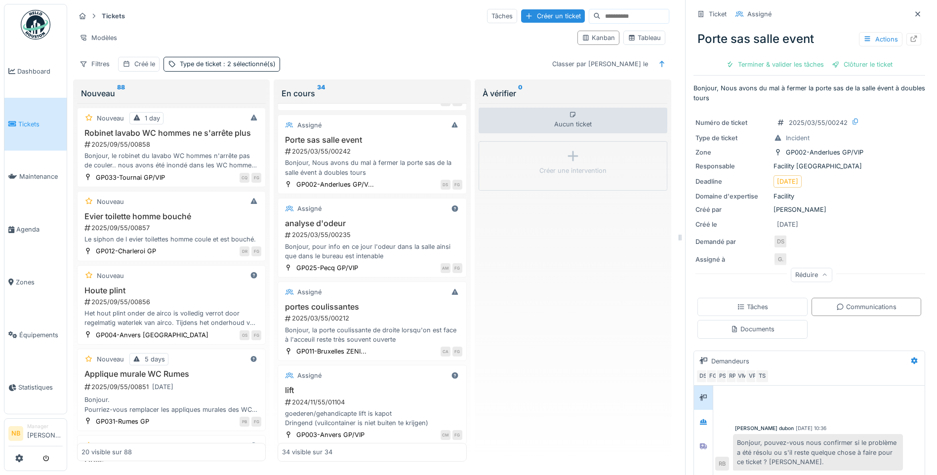
scroll to position [0, 0]
click at [853, 119] on icon at bounding box center [855, 122] width 5 height 6
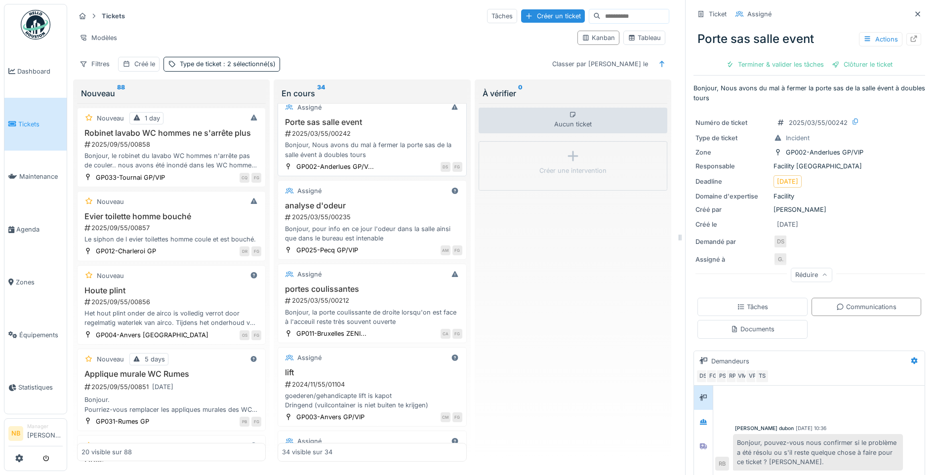
scroll to position [2404, 0]
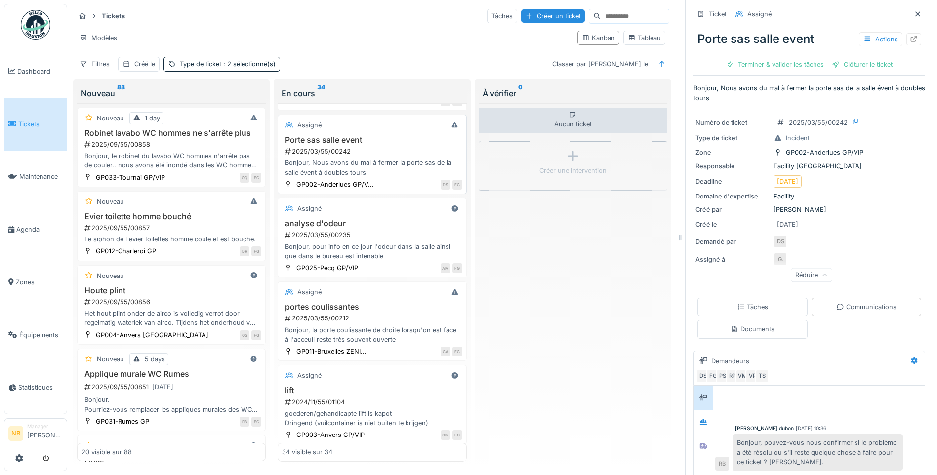
click at [373, 145] on h3 "Porte sas salle event" at bounding box center [372, 139] width 180 height 9
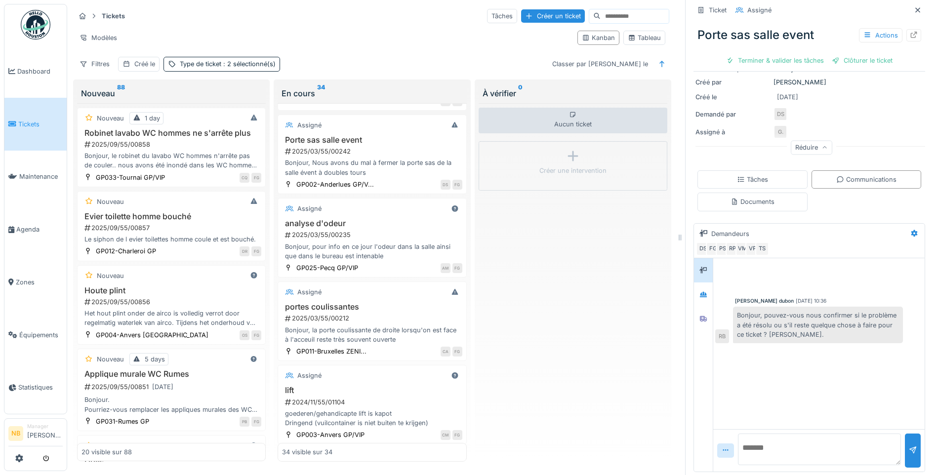
scroll to position [128, 0]
click at [775, 437] on textarea at bounding box center [819, 449] width 163 height 32
type textarea "*"
type textarea "**********"
click at [909, 445] on div at bounding box center [913, 449] width 8 height 9
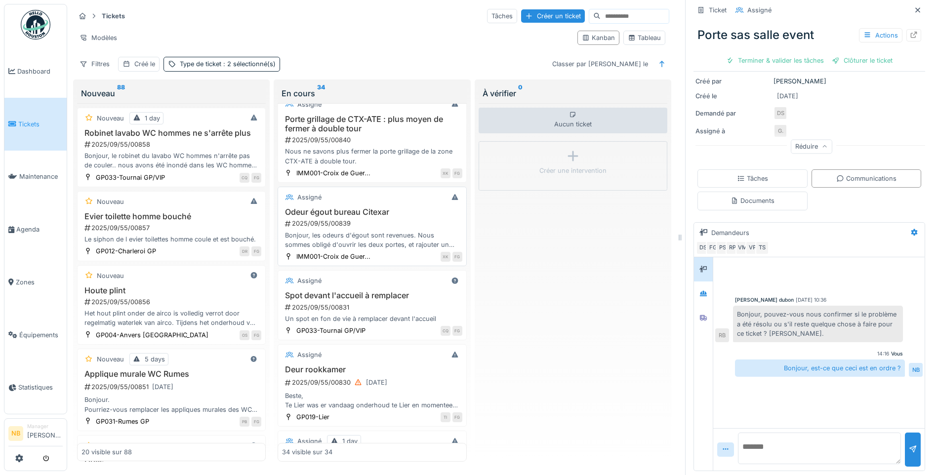
scroll to position [0, 0]
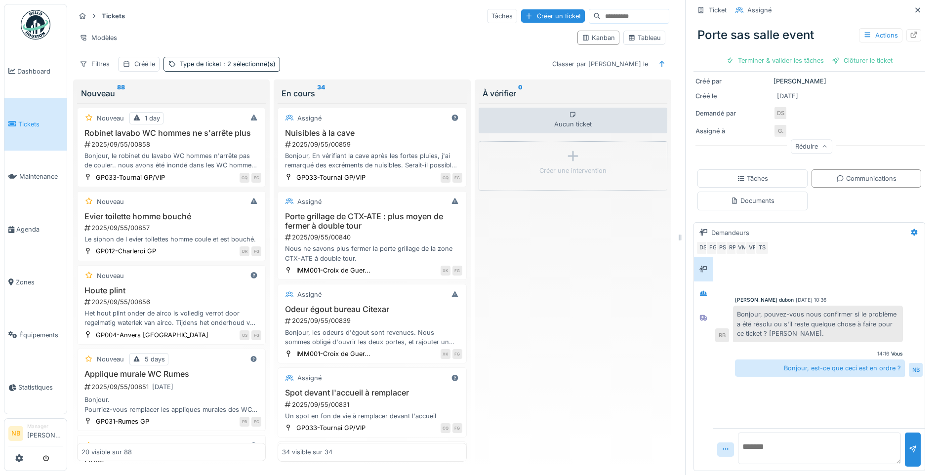
click at [591, 295] on div "Aucun ticket Créer une intervention" at bounding box center [573, 282] width 189 height 359
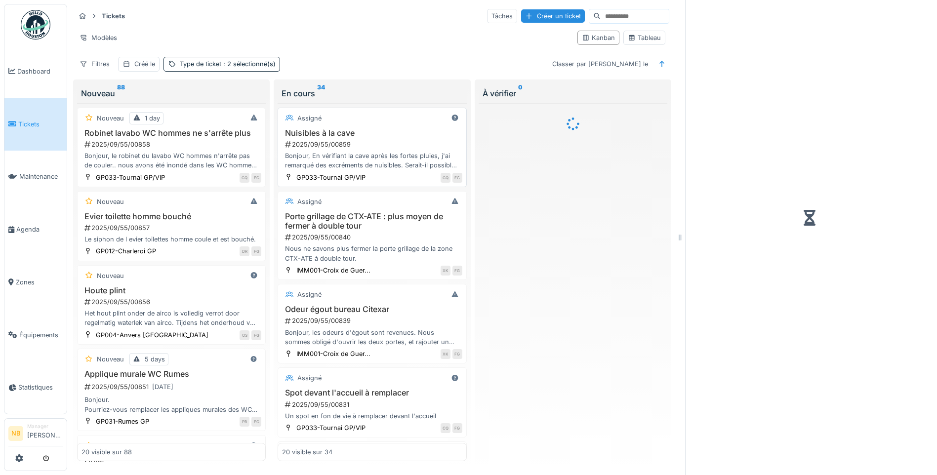
click at [388, 123] on div "Assigné" at bounding box center [372, 118] width 180 height 12
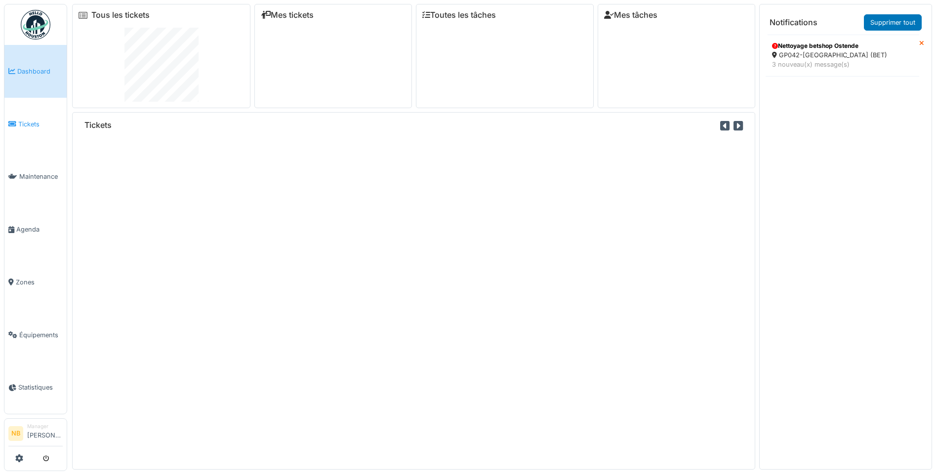
click at [16, 124] on li "Tickets" at bounding box center [35, 124] width 54 height 9
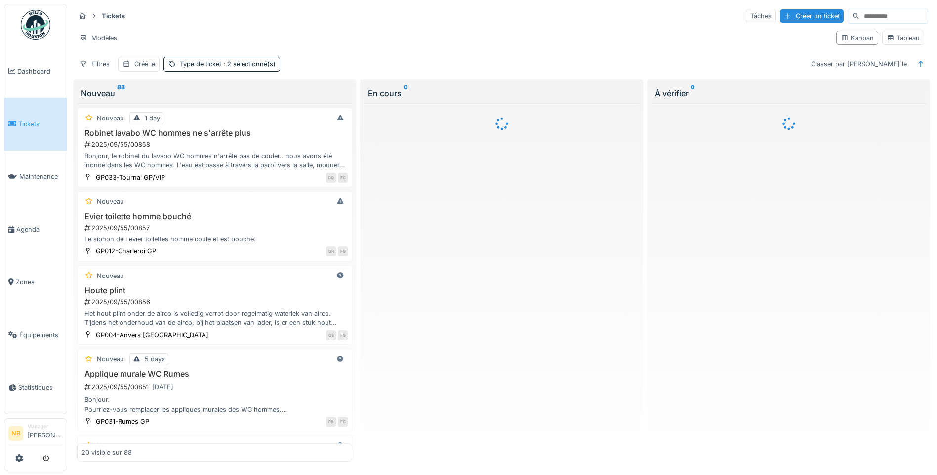
click at [768, 210] on div at bounding box center [788, 282] width 275 height 359
